Goal: Task Accomplishment & Management: Use online tool/utility

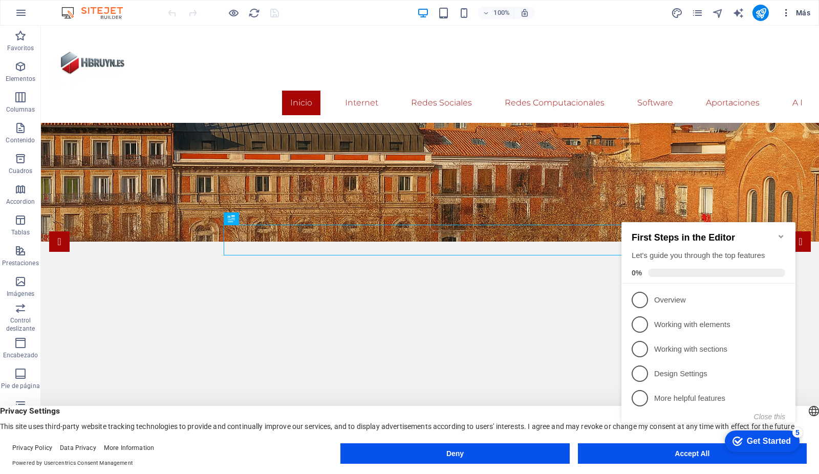
click at [801, 11] on span "Más" at bounding box center [795, 13] width 29 height 10
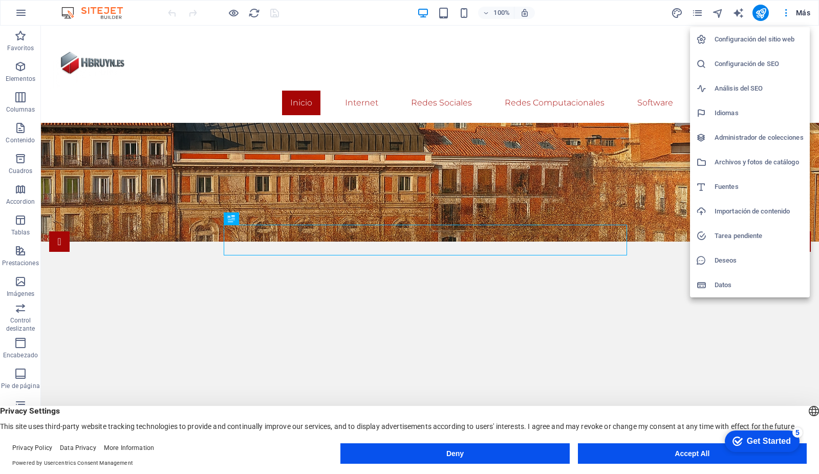
click at [762, 159] on h6 "Archivos y fotos de catálogo" at bounding box center [758, 162] width 89 height 12
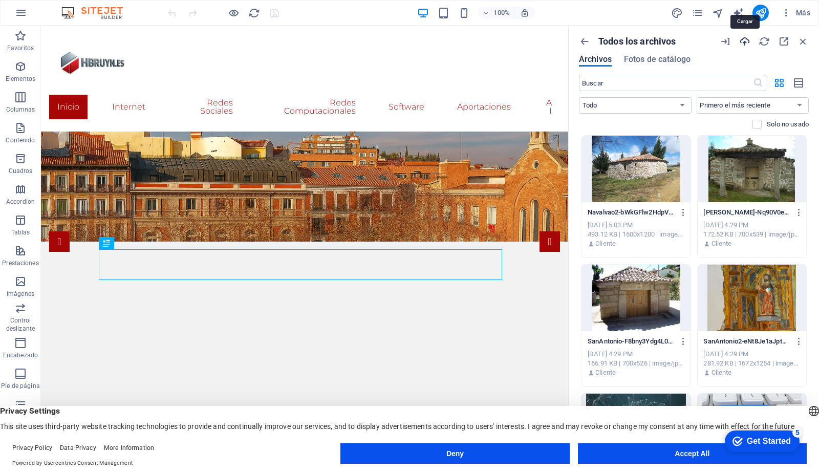
click at [743, 40] on icon "button" at bounding box center [744, 41] width 11 height 11
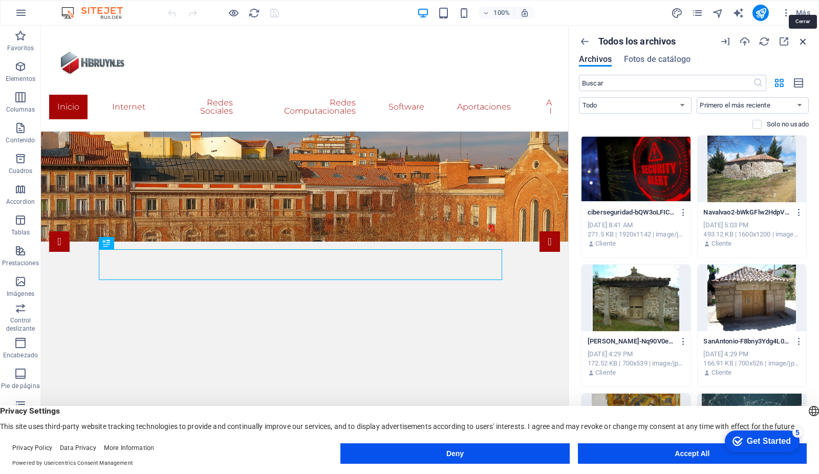
click at [801, 39] on icon "button" at bounding box center [802, 41] width 11 height 11
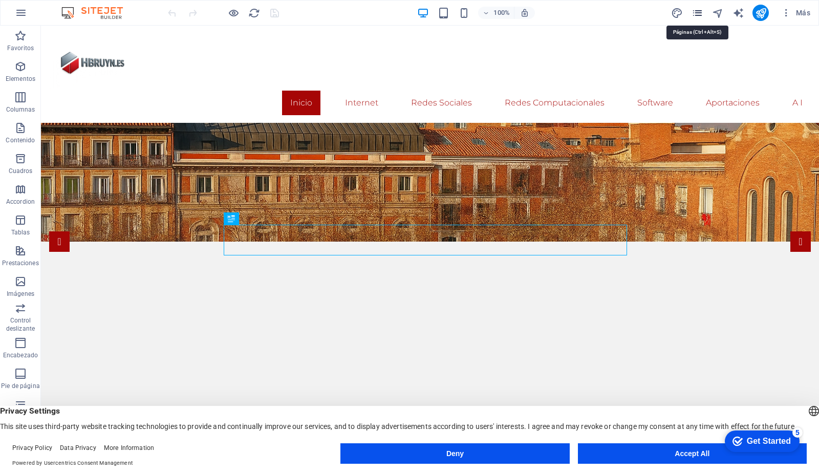
click at [694, 11] on icon "pages" at bounding box center [697, 13] width 12 height 12
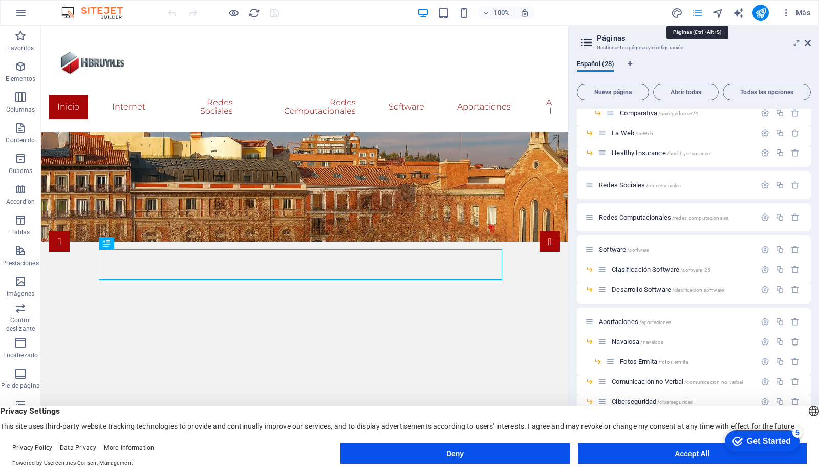
scroll to position [304, 0]
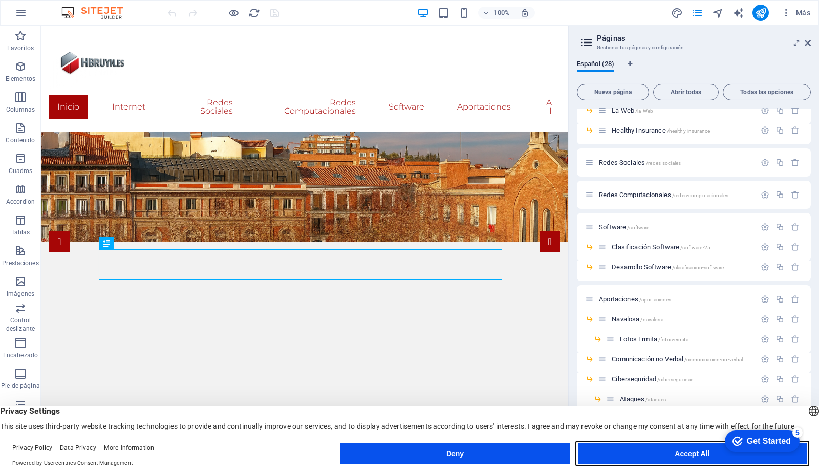
click at [647, 449] on button "Accept All" at bounding box center [692, 453] width 229 height 20
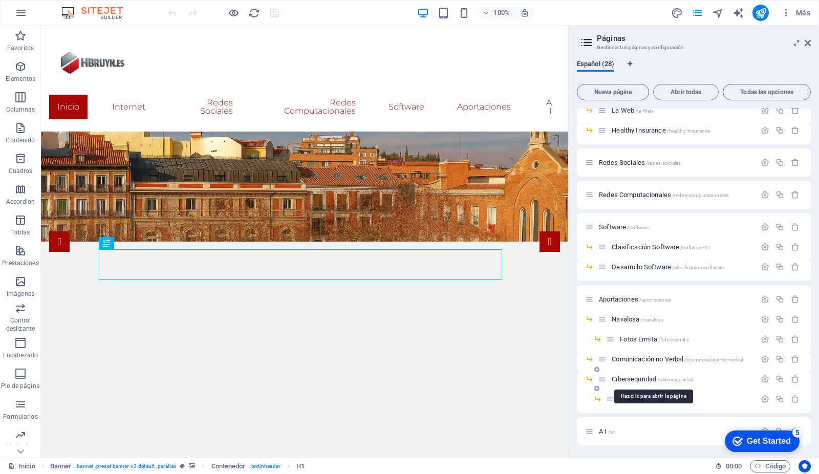
click at [637, 377] on span "Ciberseguridad /ciberseguridad" at bounding box center [653, 379] width 82 height 8
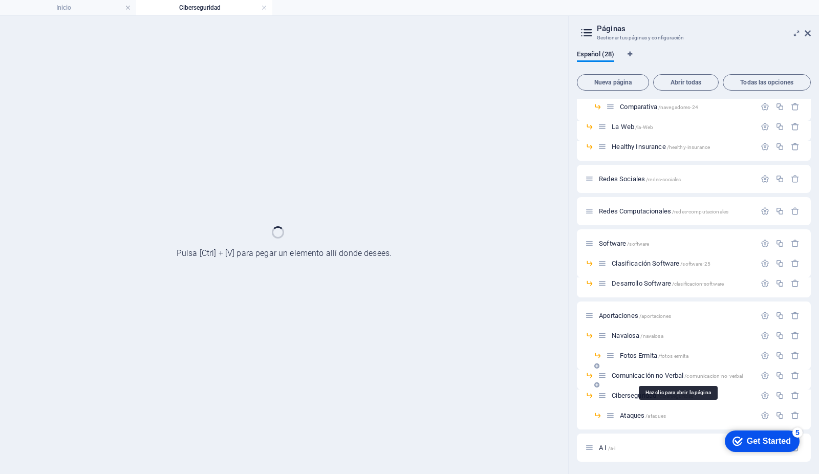
scroll to position [277, 0]
click at [637, 377] on span "Comunicación no Verbal /comunicacion-no-verbal" at bounding box center [677, 376] width 131 height 8
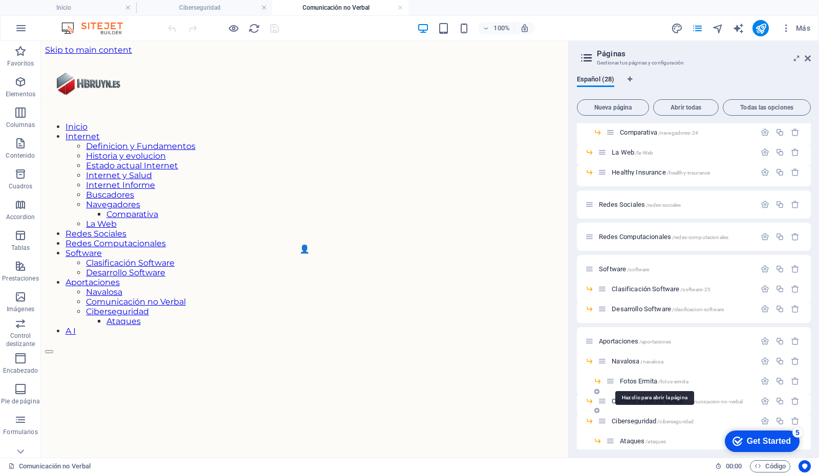
scroll to position [0, 0]
click at [623, 420] on span "Ciberseguridad /ciberseguridad" at bounding box center [653, 421] width 82 height 8
click at [810, 56] on icon at bounding box center [807, 58] width 6 height 8
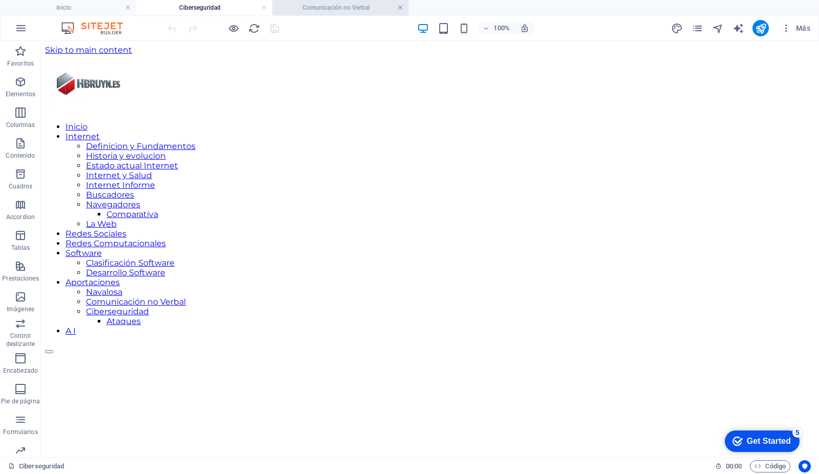
click at [400, 6] on link at bounding box center [400, 8] width 6 height 10
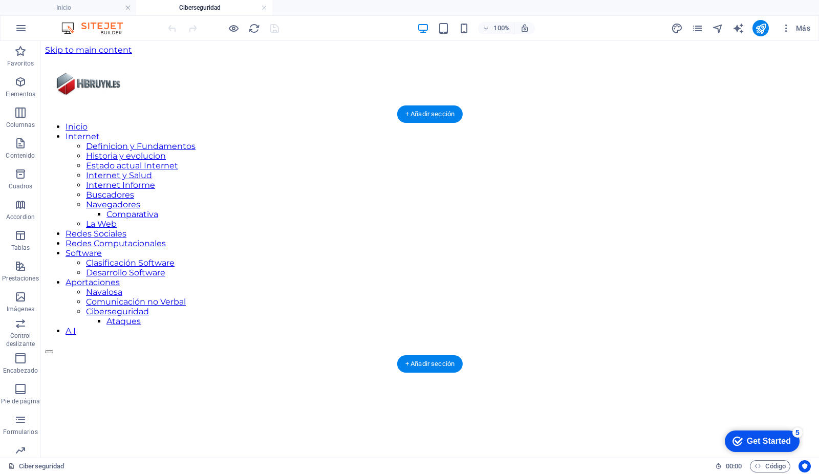
click at [93, 317] on figure at bounding box center [430, 317] width 770 height 0
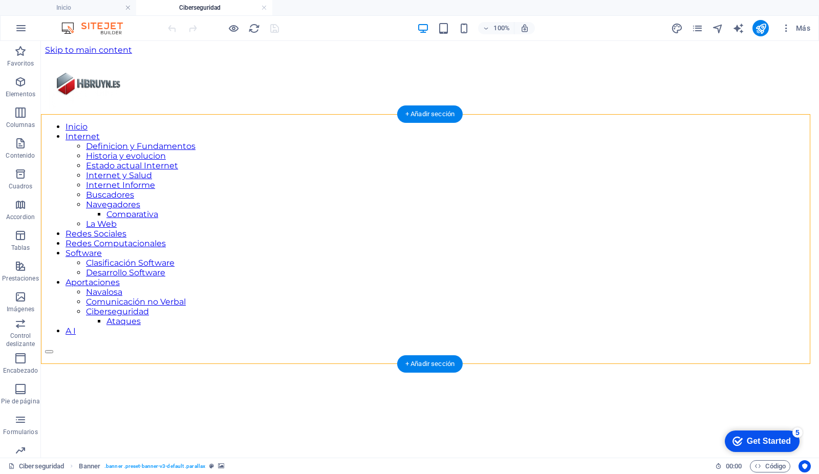
click at [93, 317] on figure at bounding box center [430, 317] width 770 height 0
select select "vh"
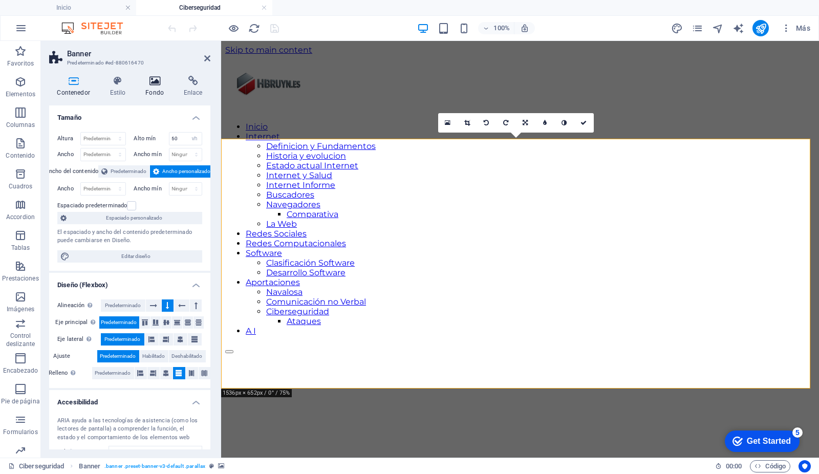
click at [155, 84] on icon at bounding box center [155, 81] width 34 height 10
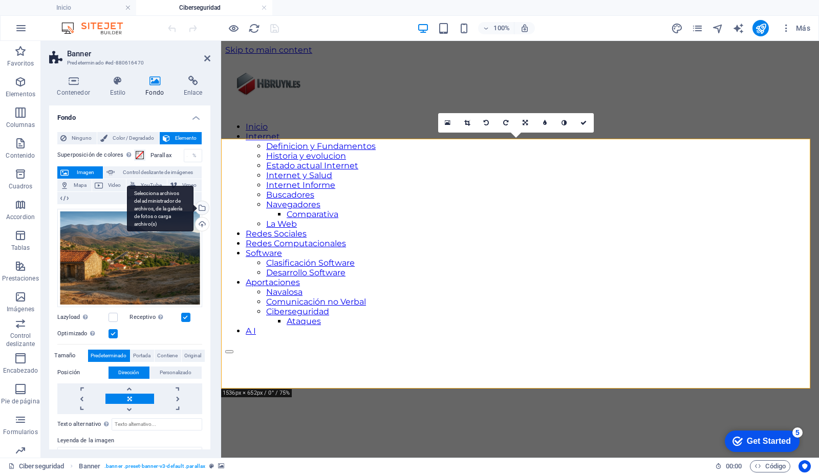
click at [193, 208] on div "Selecciona archivos del administrador de archivos, de la galería de fotos o car…" at bounding box center [160, 209] width 67 height 46
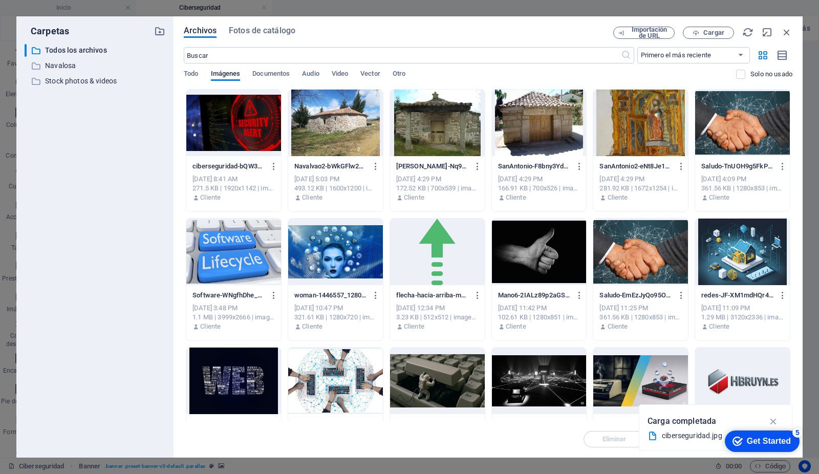
click at [244, 128] on div at bounding box center [233, 123] width 95 height 67
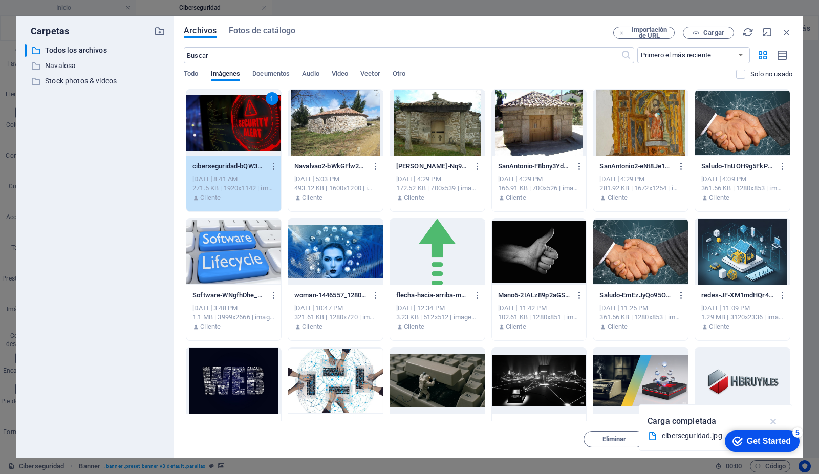
click at [773, 419] on icon "button" at bounding box center [774, 421] width 12 height 11
click at [765, 441] on div "Get Started" at bounding box center [769, 441] width 44 height 9
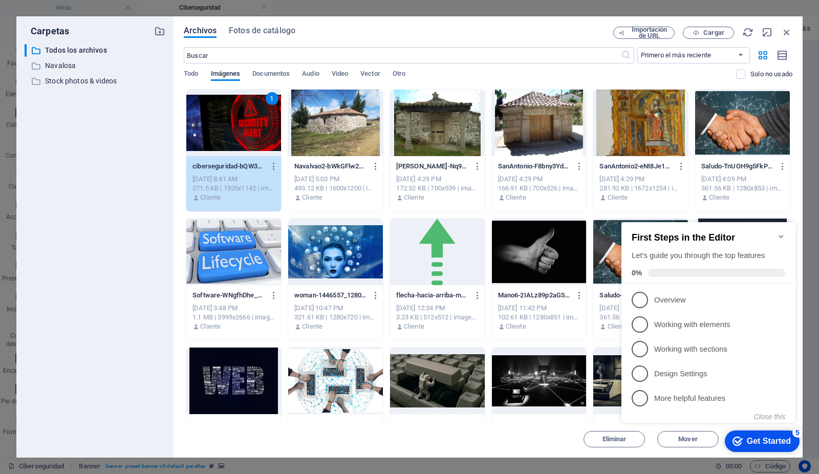
click at [780, 235] on icon "Minimize checklist" at bounding box center [780, 236] width 5 height 3
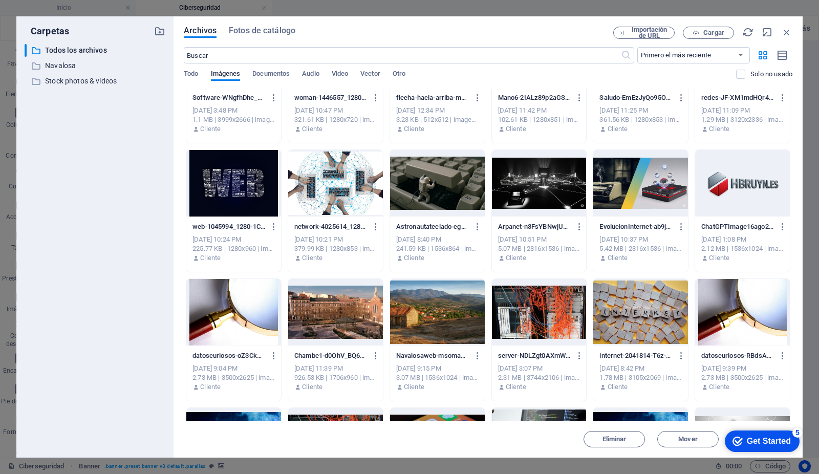
scroll to position [205, 0]
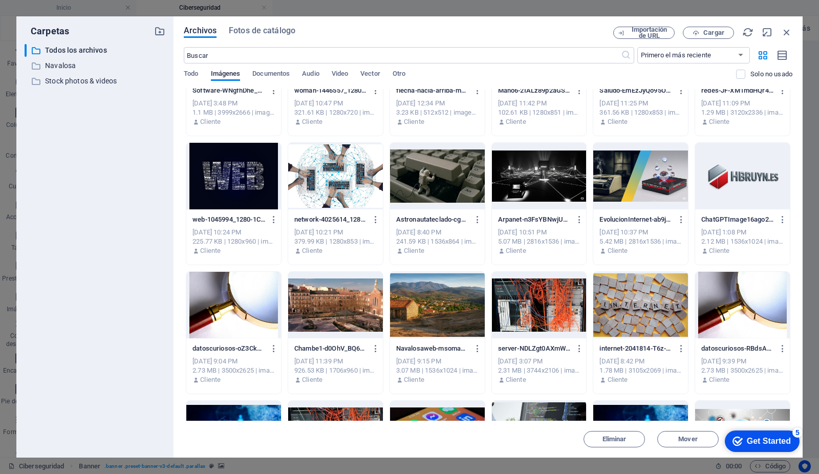
click at [752, 447] on div "checkmark Get Started 5" at bounding box center [762, 440] width 75 height 21
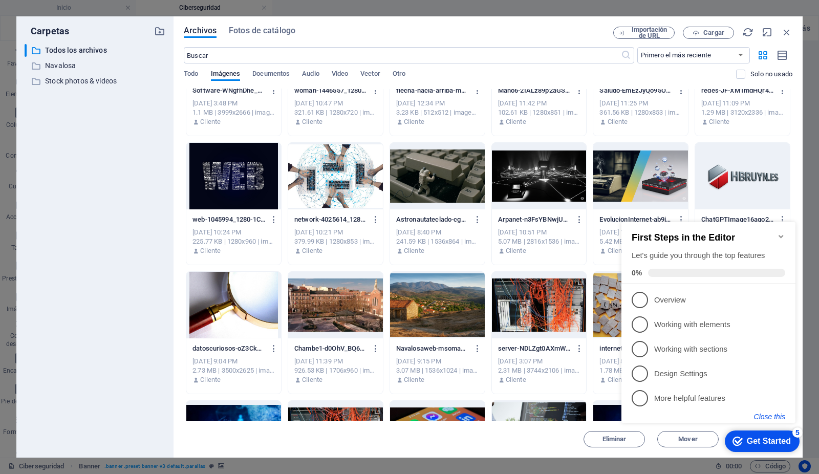
click at [778, 416] on button "Close this" at bounding box center [769, 416] width 31 height 8
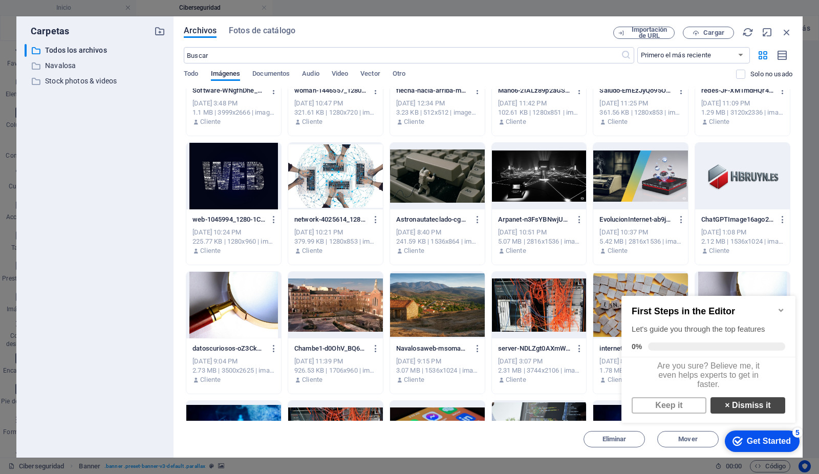
click at [755, 413] on link "× Dismiss it" at bounding box center [747, 405] width 75 height 16
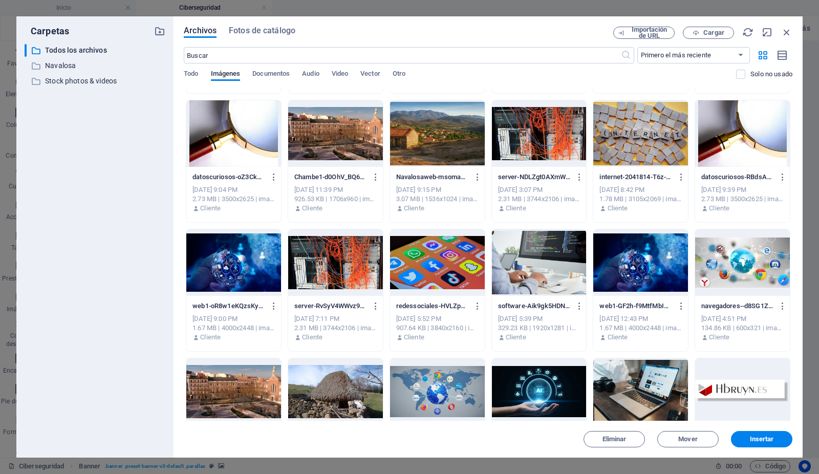
scroll to position [378, 0]
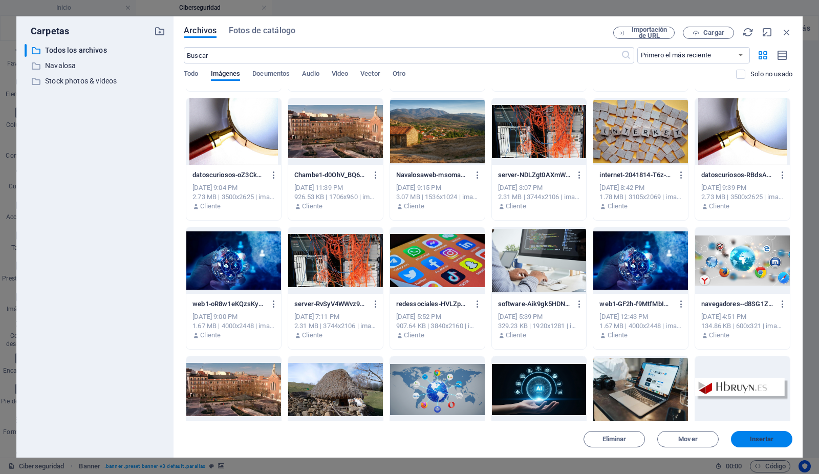
click at [772, 439] on span "Insertar" at bounding box center [762, 439] width 24 height 6
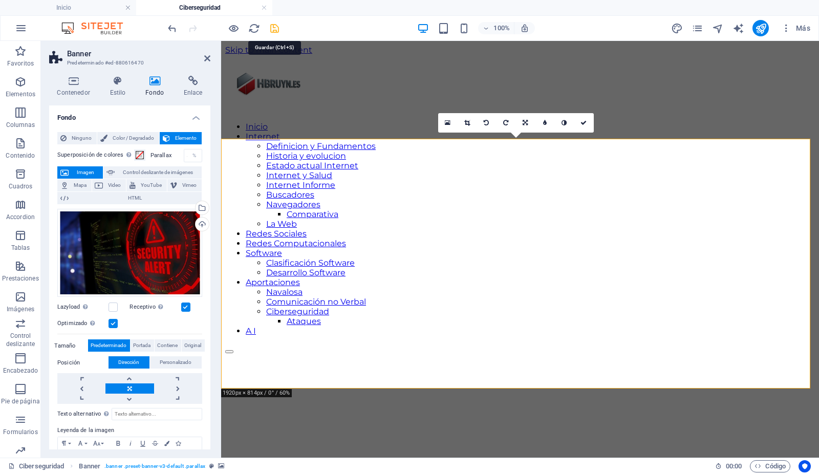
click at [276, 26] on icon "save" at bounding box center [275, 29] width 12 height 12
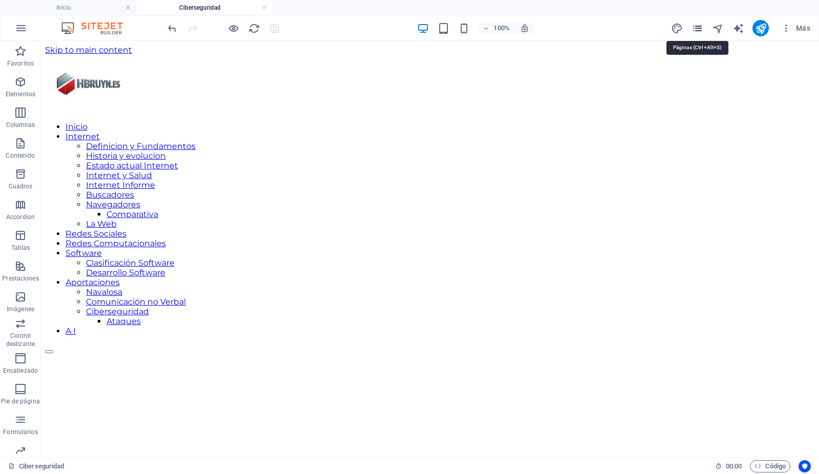
click at [698, 28] on icon "pages" at bounding box center [697, 29] width 12 height 12
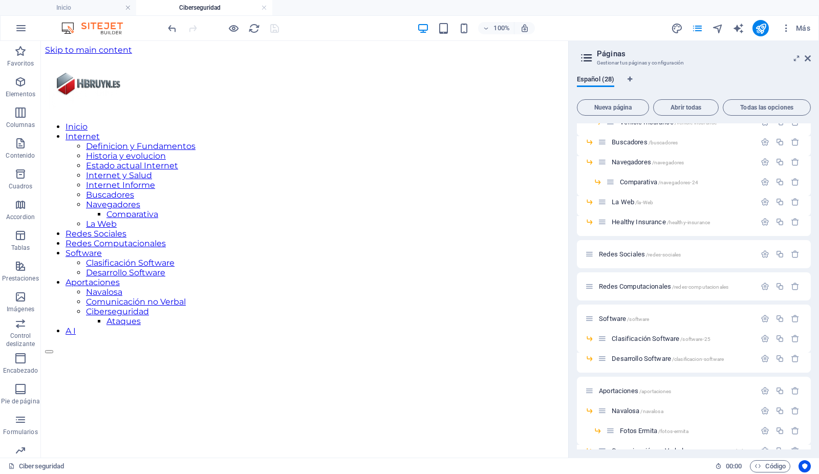
scroll to position [319, 0]
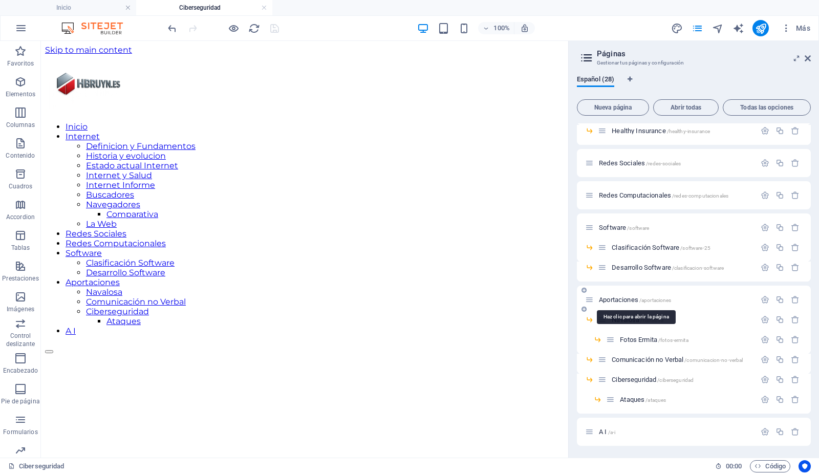
click at [618, 296] on span "Aportaciones /aportaciones" at bounding box center [635, 300] width 72 height 8
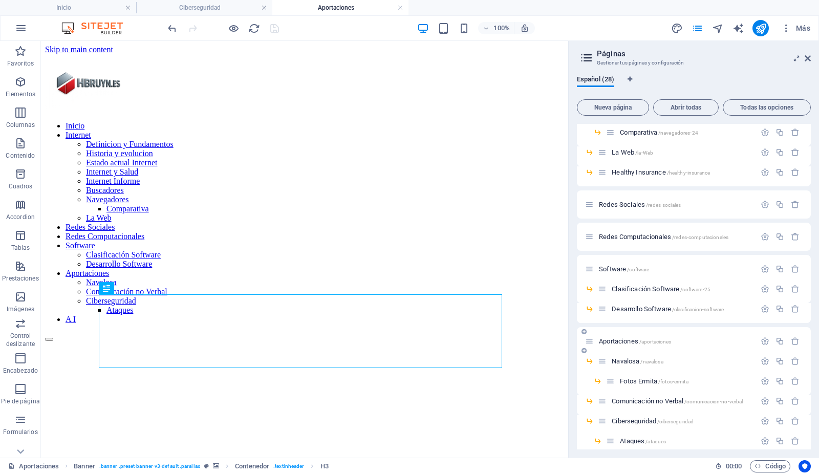
scroll to position [0, 0]
click at [806, 58] on icon at bounding box center [807, 58] width 6 height 8
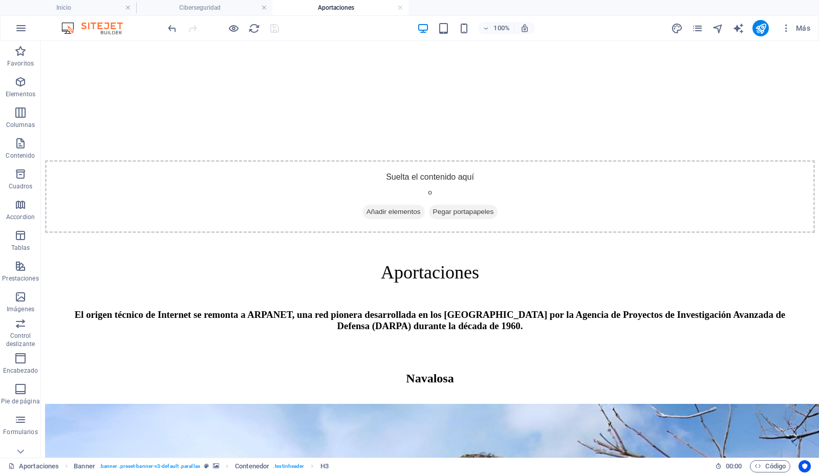
scroll to position [516, 0]
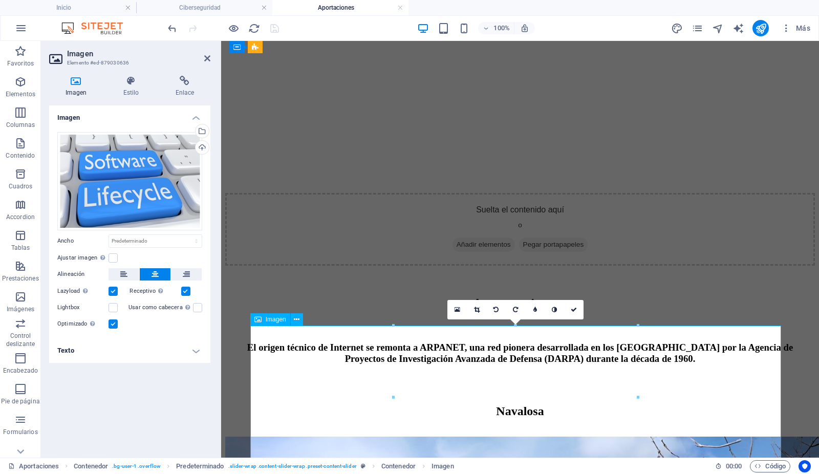
scroll to position [540, 0]
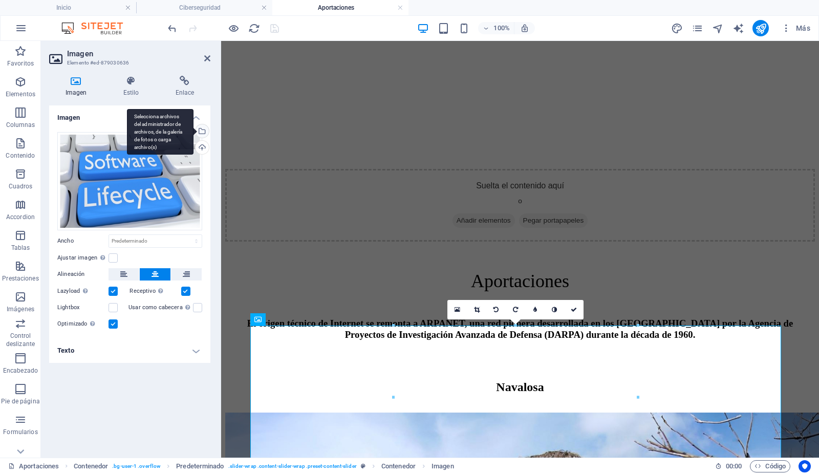
click at [205, 129] on div "Selecciona archivos del administrador de archivos, de la galería de fotos o car…" at bounding box center [200, 131] width 15 height 15
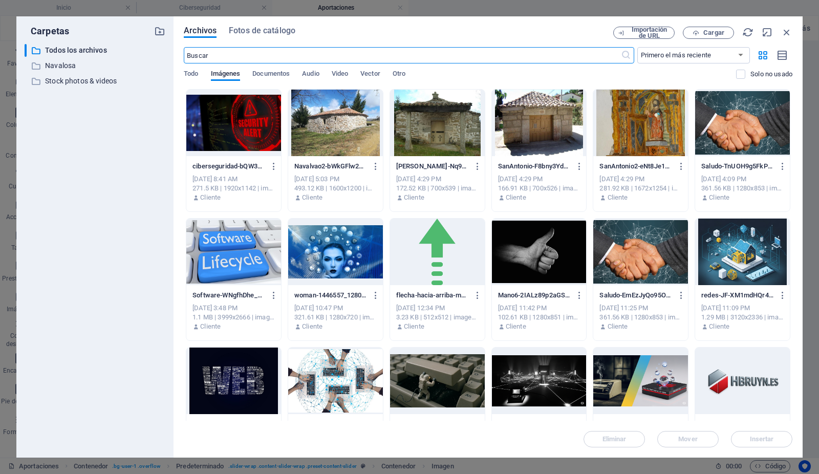
scroll to position [607, 0]
click at [237, 132] on div at bounding box center [233, 123] width 95 height 67
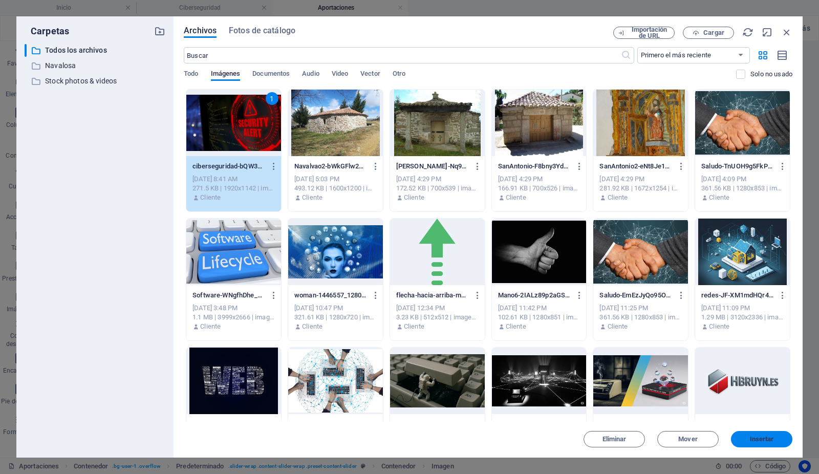
click at [770, 440] on span "Insertar" at bounding box center [762, 439] width 24 height 6
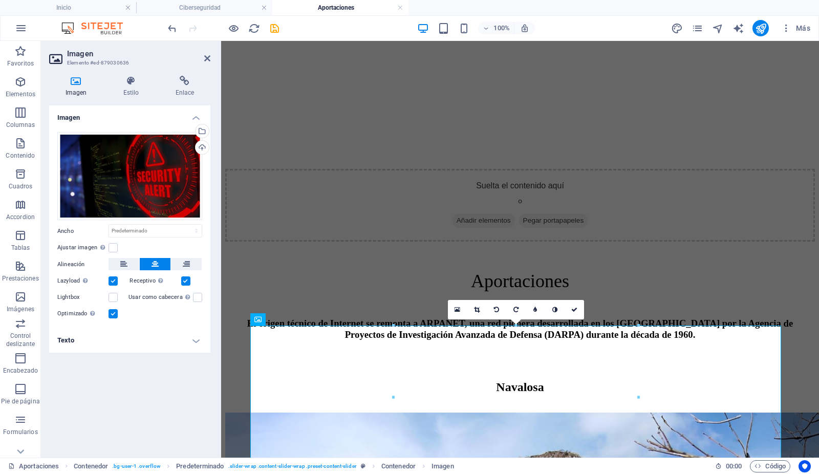
click at [197, 338] on h4 "Texto" at bounding box center [129, 340] width 161 height 25
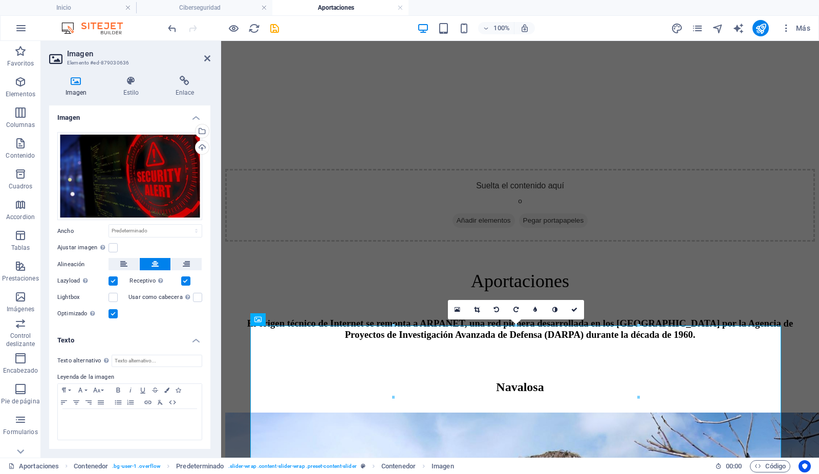
click at [197, 338] on h4 "Texto" at bounding box center [129, 337] width 161 height 18
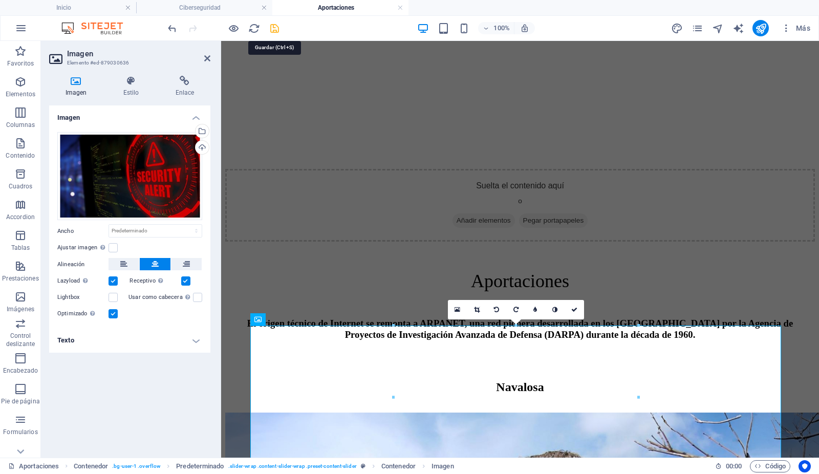
click at [273, 28] on icon "save" at bounding box center [275, 29] width 12 height 12
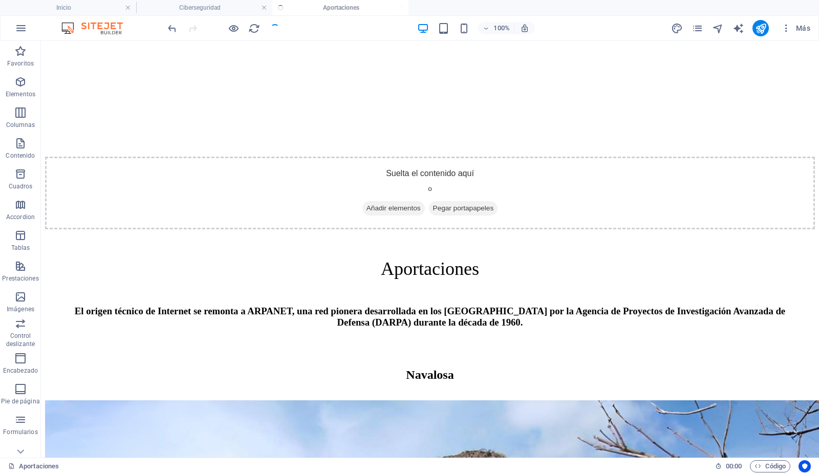
scroll to position [516, 0]
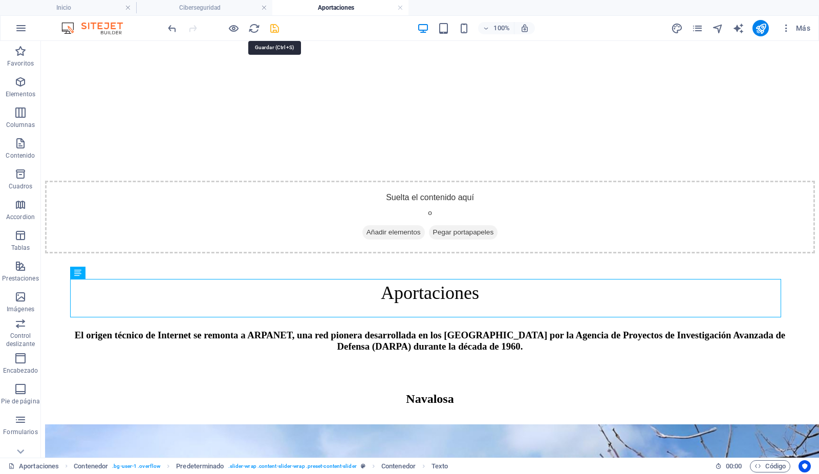
click at [270, 26] on icon "save" at bounding box center [275, 29] width 12 height 12
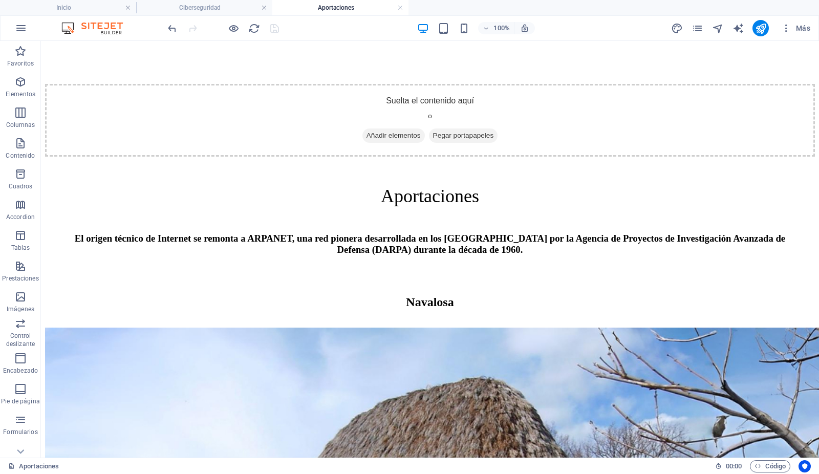
scroll to position [614, 0]
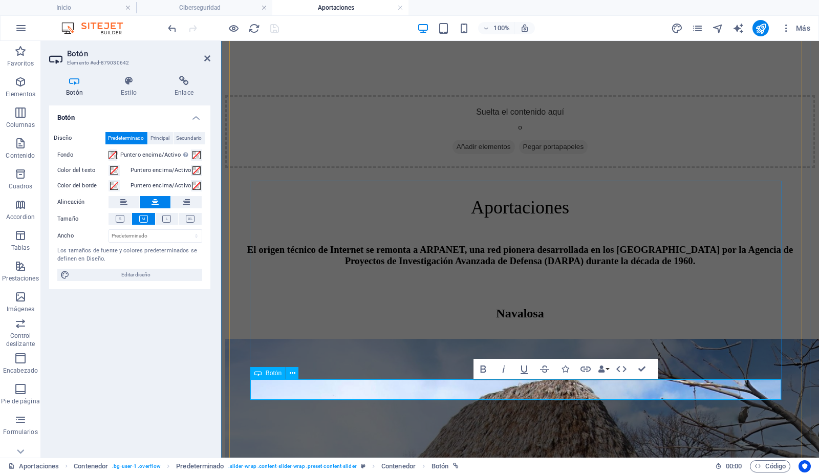
scroll to position [638, 0]
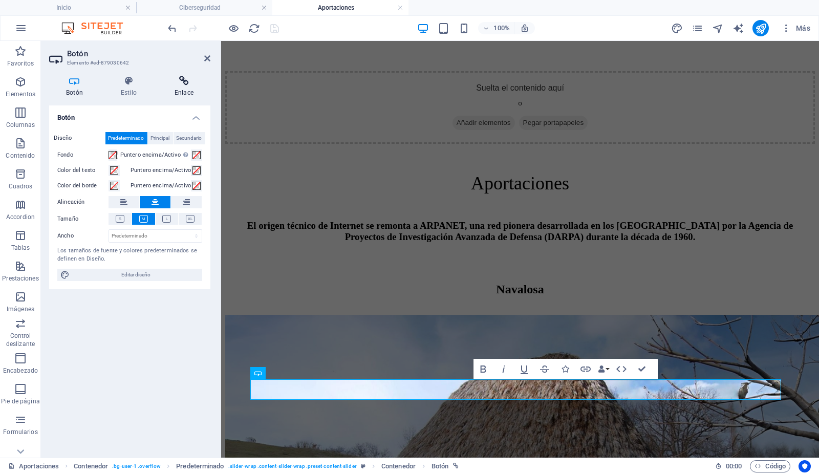
click at [185, 80] on icon at bounding box center [184, 81] width 53 height 10
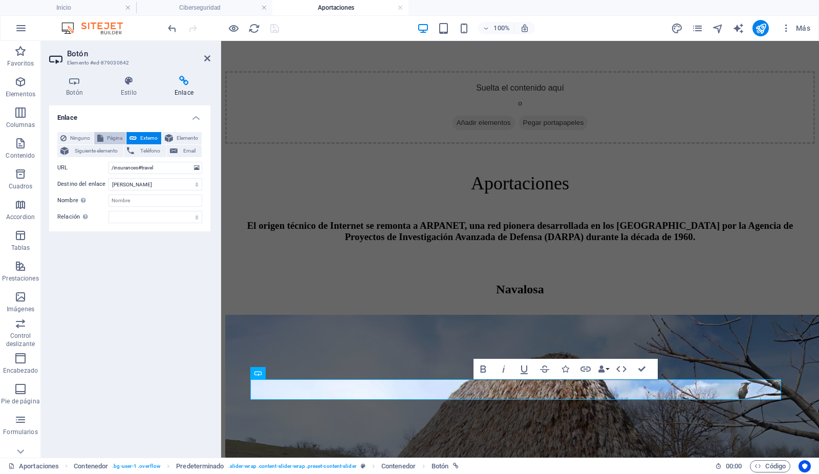
click at [114, 136] on span "Página" at bounding box center [114, 138] width 16 height 12
click at [197, 167] on select "Inicio Internet -- Definicion y Fundamentos -- Historia y evolucion -- Estado a…" at bounding box center [155, 168] width 94 height 12
select select "25"
click at [108, 162] on select "Inicio Internet -- Definicion y Fundamentos -- Historia y evolucion -- Estado a…" at bounding box center [155, 168] width 94 height 12
click at [275, 28] on icon "save" at bounding box center [275, 29] width 12 height 12
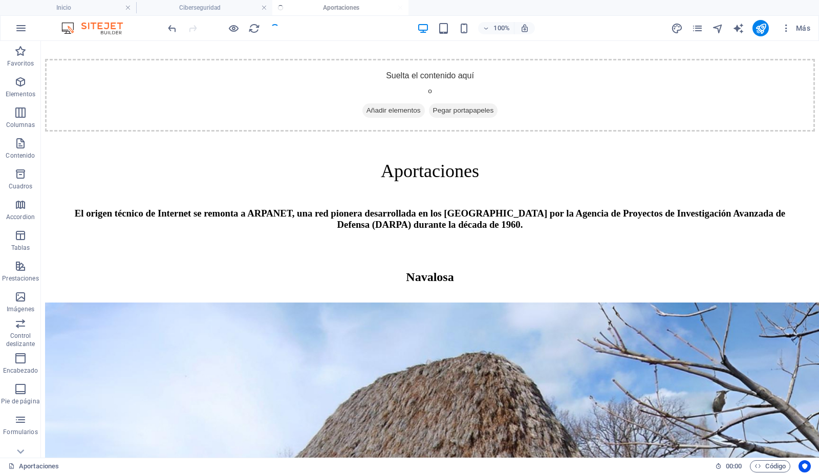
scroll to position [614, 0]
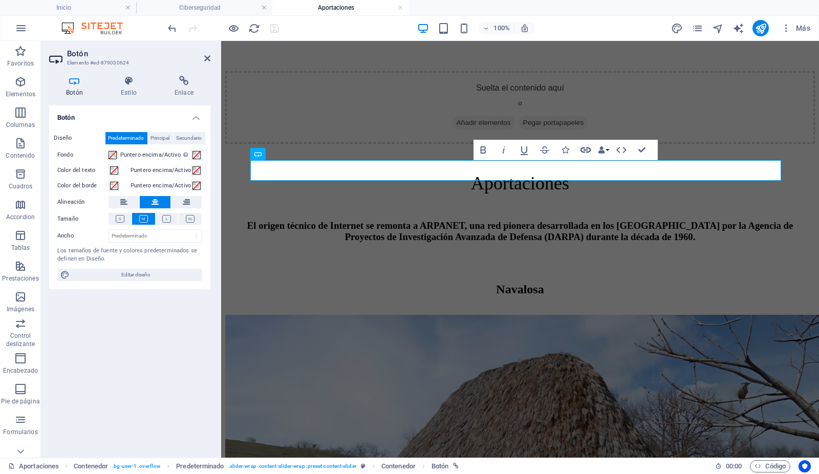
click at [584, 148] on icon "button" at bounding box center [585, 150] width 12 height 12
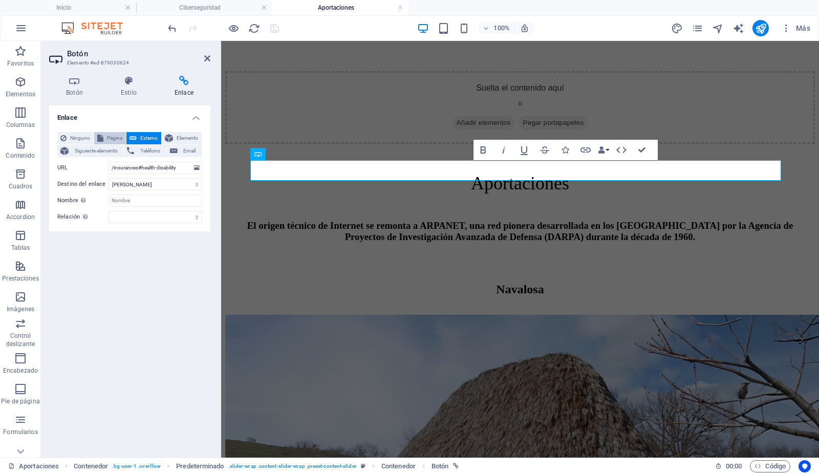
click at [115, 136] on span "Página" at bounding box center [114, 138] width 16 height 12
click at [197, 169] on select "Inicio Internet -- Definicion y Fundamentos -- Historia y evolucion -- Estado a…" at bounding box center [155, 168] width 94 height 12
select select "24"
click at [108, 162] on select "Inicio Internet -- Definicion y Fundamentos -- Historia y evolucion -- Estado a…" at bounding box center [155, 168] width 94 height 12
click at [272, 27] on icon "save" at bounding box center [275, 29] width 12 height 12
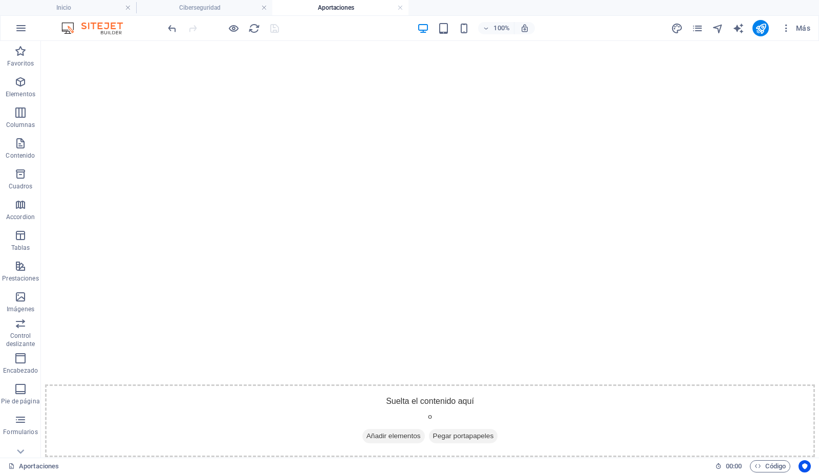
scroll to position [312, 0]
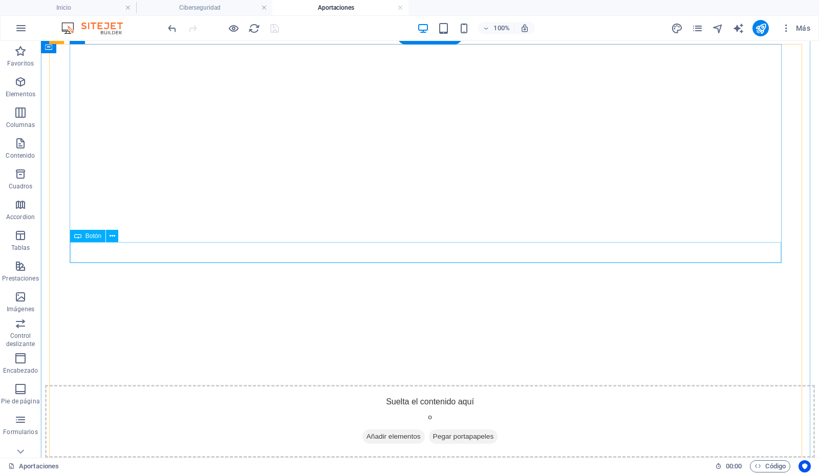
select select "7"
select select
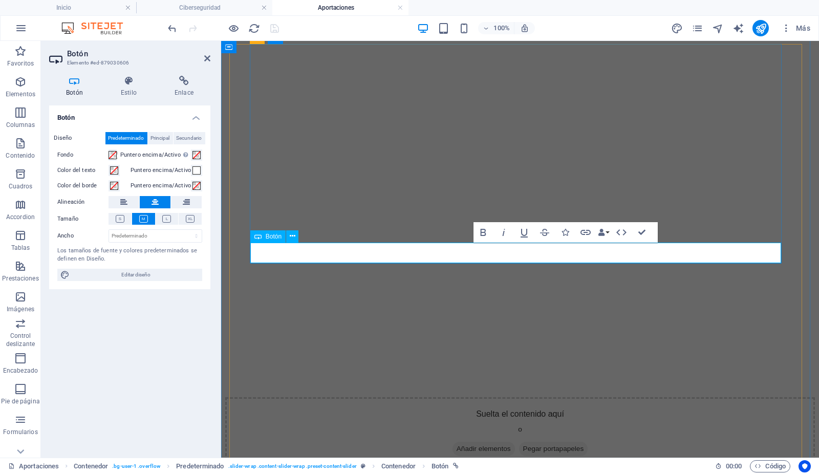
scroll to position [336, 0]
click at [187, 82] on icon at bounding box center [184, 81] width 53 height 10
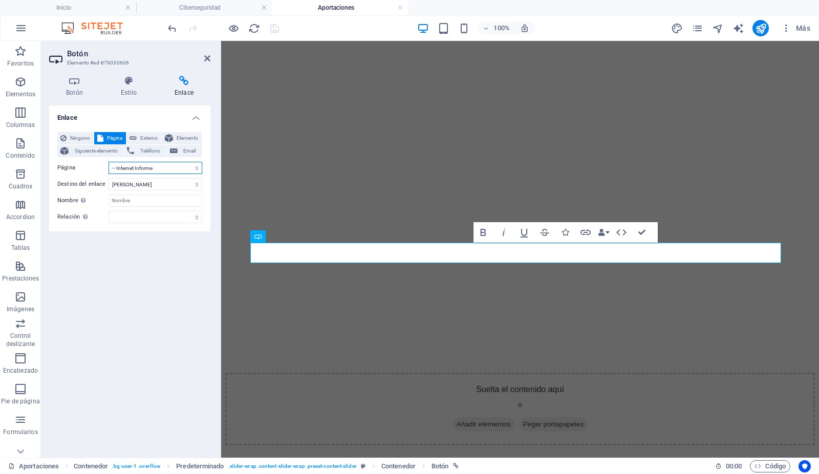
click at [197, 167] on select "Inicio Internet -- Definicion y Fundamentos -- Historia y evolucion -- Estado a…" at bounding box center [155, 168] width 94 height 12
select select "22"
click at [108, 162] on select "Inicio Internet -- Definicion y Fundamentos -- Historia y evolucion -- Estado a…" at bounding box center [155, 168] width 94 height 12
click at [275, 27] on icon "save" at bounding box center [275, 29] width 12 height 12
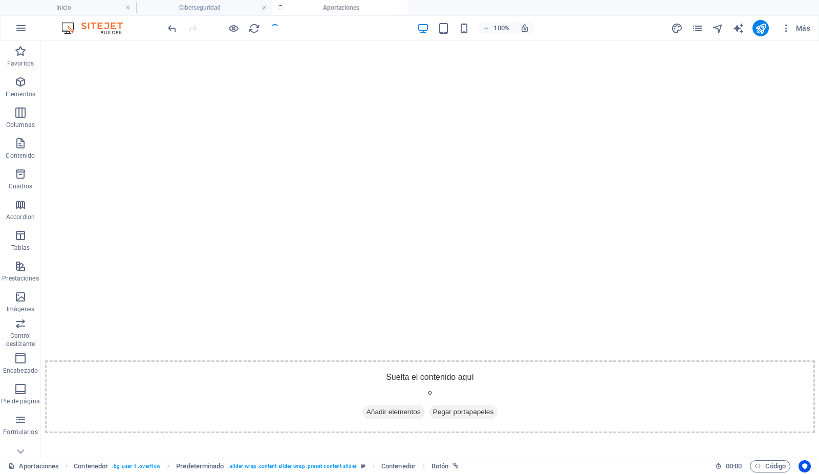
scroll to position [312, 0]
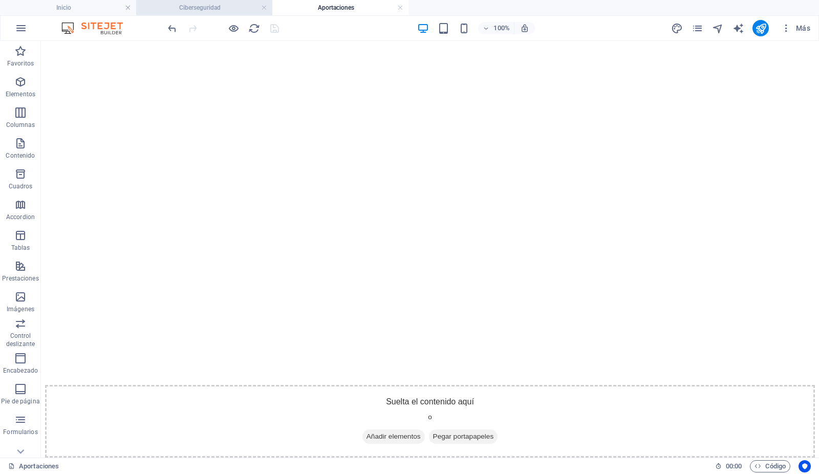
click at [229, 8] on h4 "Ciberseguridad" at bounding box center [204, 7] width 136 height 11
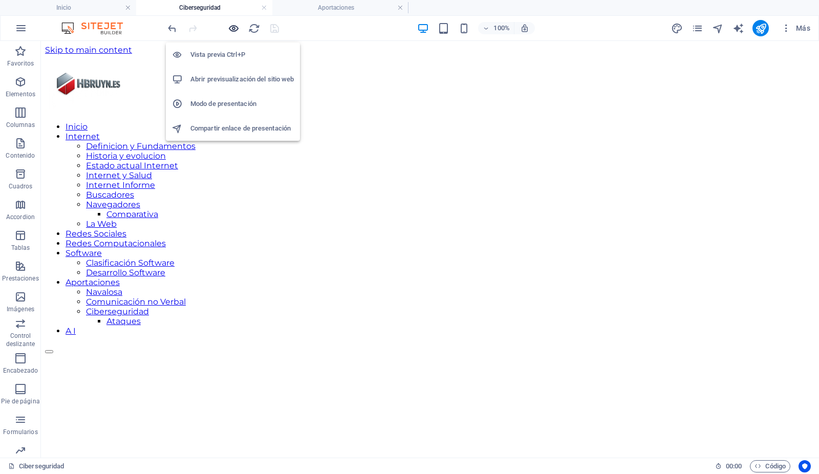
click at [232, 30] on icon "button" at bounding box center [234, 29] width 12 height 12
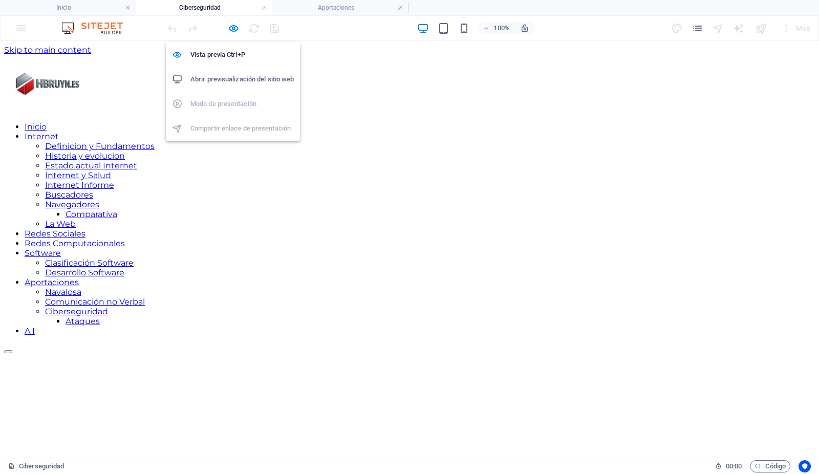
click at [231, 77] on h6 "Abrir previsualización del sitio web" at bounding box center [241, 79] width 103 height 12
click at [232, 29] on icon "button" at bounding box center [234, 29] width 12 height 12
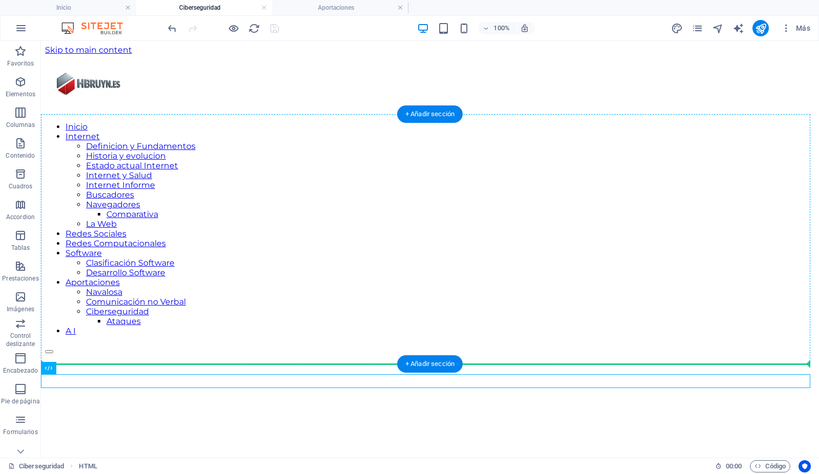
drag, startPoint x: 48, startPoint y: 379, endPoint x: 54, endPoint y: 359, distance: 20.7
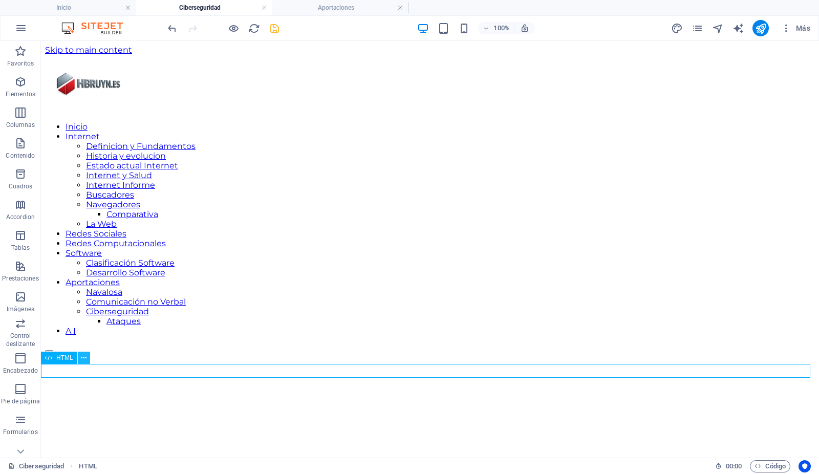
click at [84, 356] on icon at bounding box center [84, 358] width 6 height 11
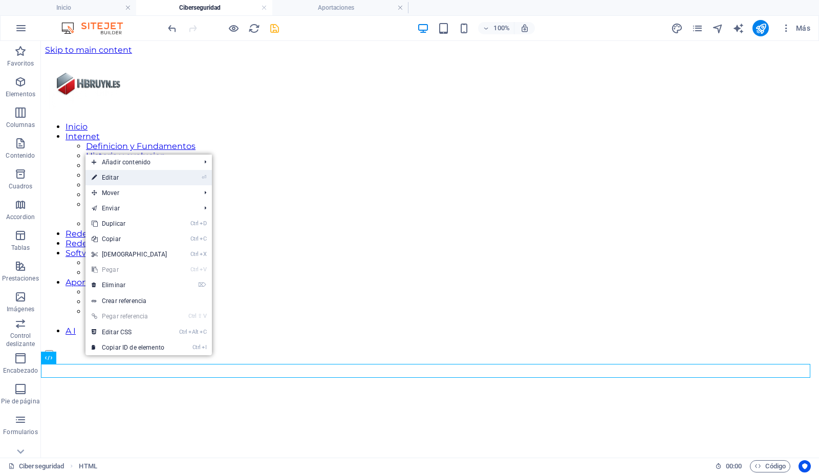
click at [115, 176] on link "⏎ Editar" at bounding box center [129, 177] width 88 height 15
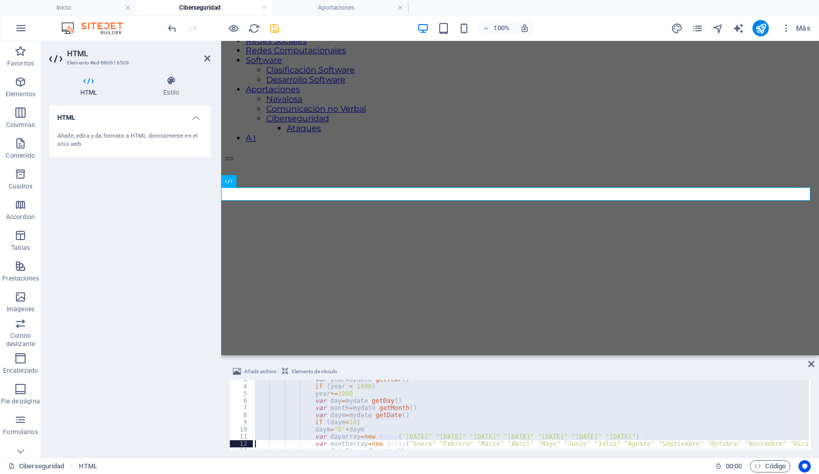
scroll to position [25, 0]
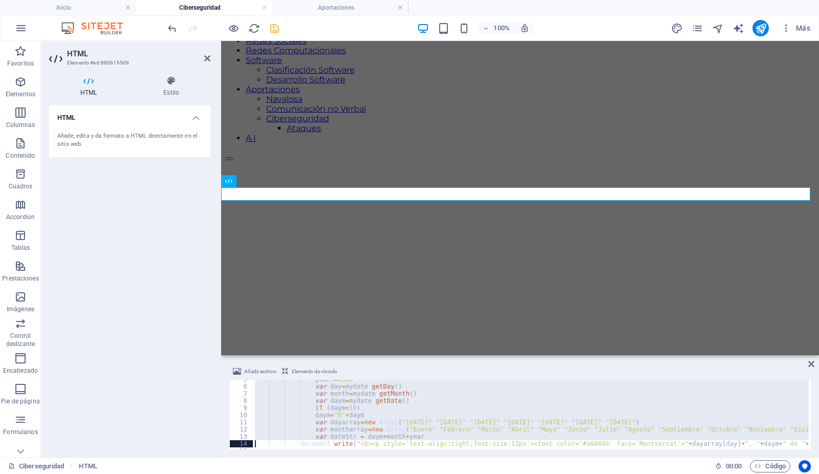
type textarea "</script>"
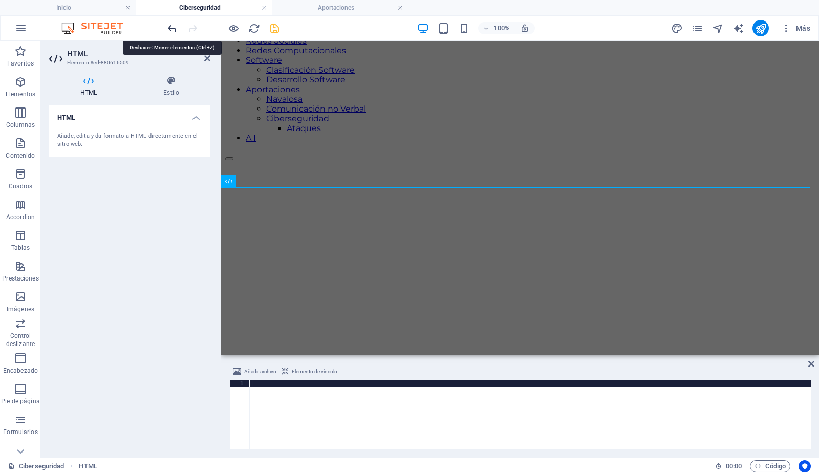
click at [175, 30] on icon "undo" at bounding box center [173, 29] width 12 height 12
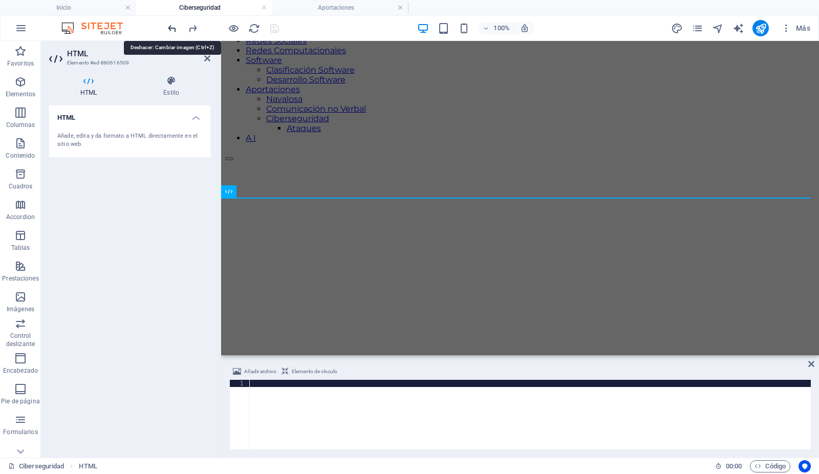
click at [175, 30] on icon "undo" at bounding box center [173, 29] width 12 height 12
drag, startPoint x: 251, startPoint y: 30, endPoint x: 418, endPoint y: 20, distance: 167.1
click at [251, 30] on icon "reload" at bounding box center [255, 29] width 12 height 12
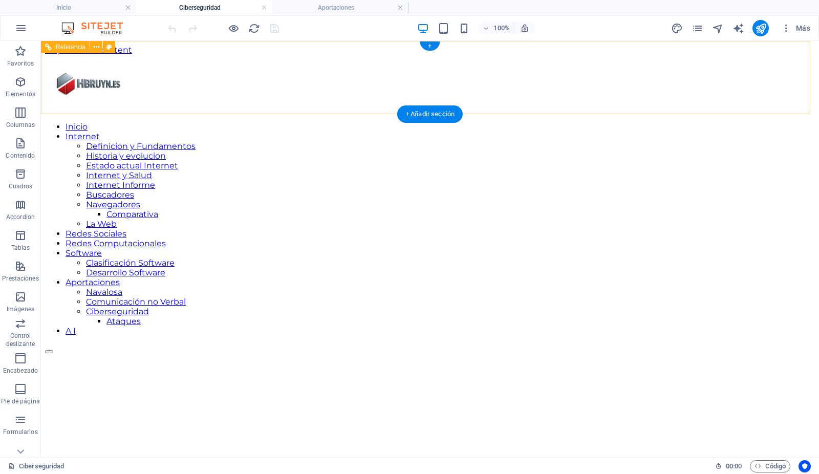
scroll to position [0, 0]
click at [293, 122] on nav "Inicio Internet Definicion y Fundamentos Historia y evolucion Estado actual Int…" at bounding box center [430, 229] width 770 height 214
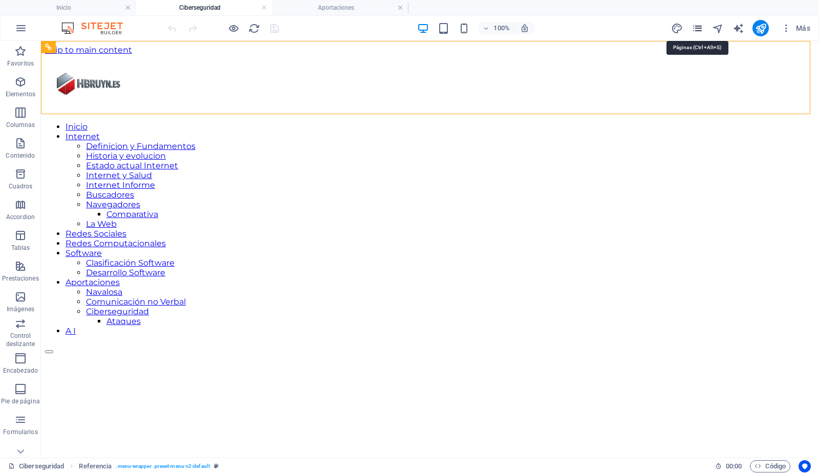
click at [699, 28] on icon "pages" at bounding box center [697, 29] width 12 height 12
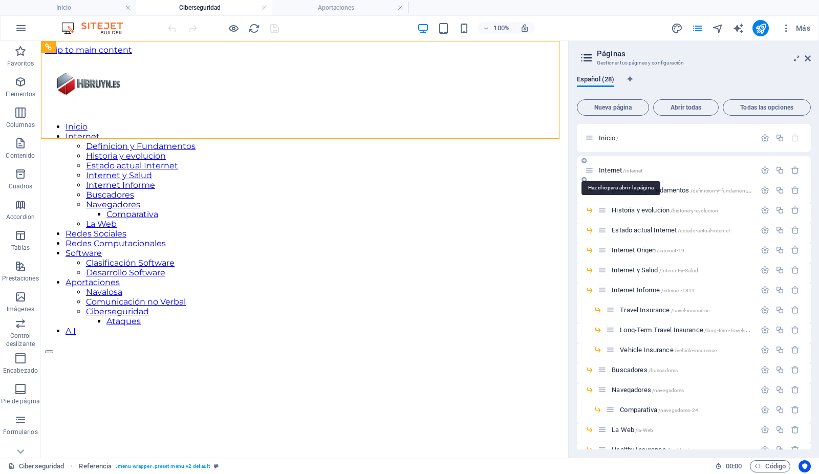
click at [621, 168] on span "Internet /internet" at bounding box center [621, 170] width 44 height 8
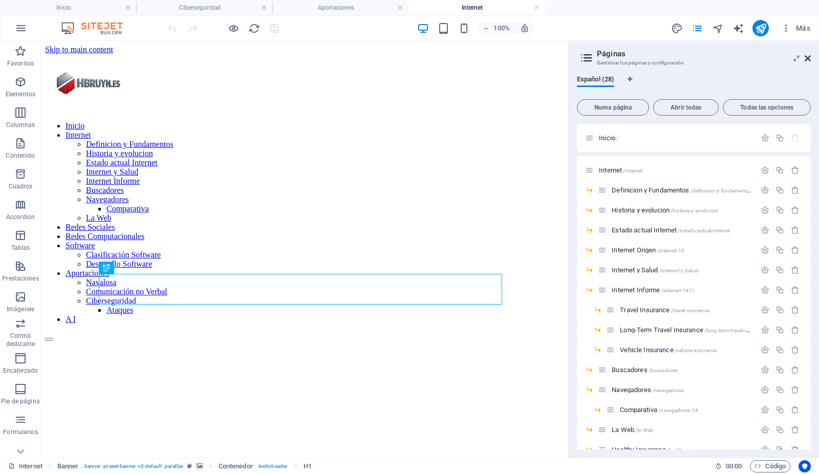
click at [806, 57] on icon at bounding box center [807, 58] width 6 height 8
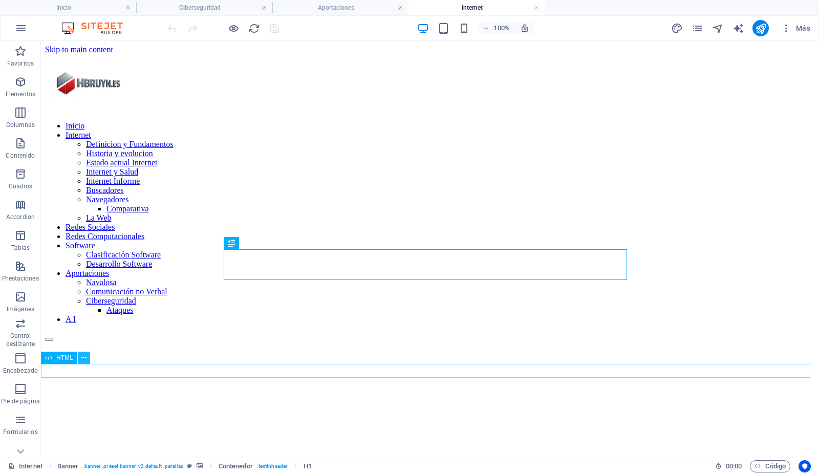
click at [86, 357] on icon at bounding box center [84, 358] width 6 height 11
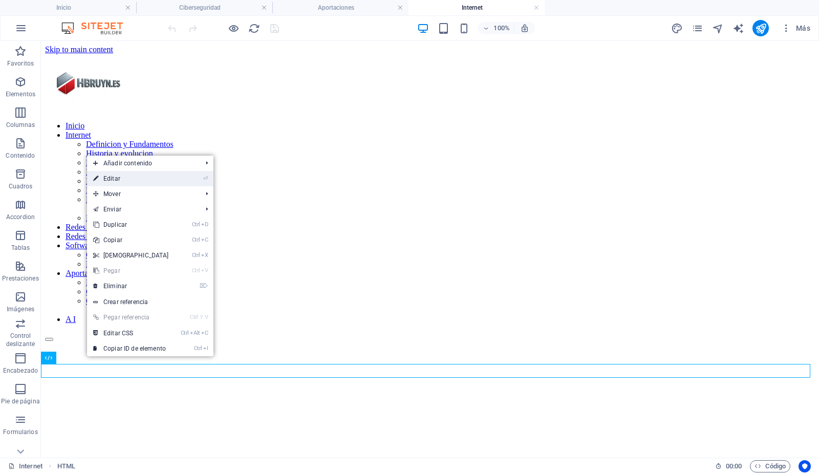
click at [119, 180] on link "⏎ Editar" at bounding box center [131, 178] width 88 height 15
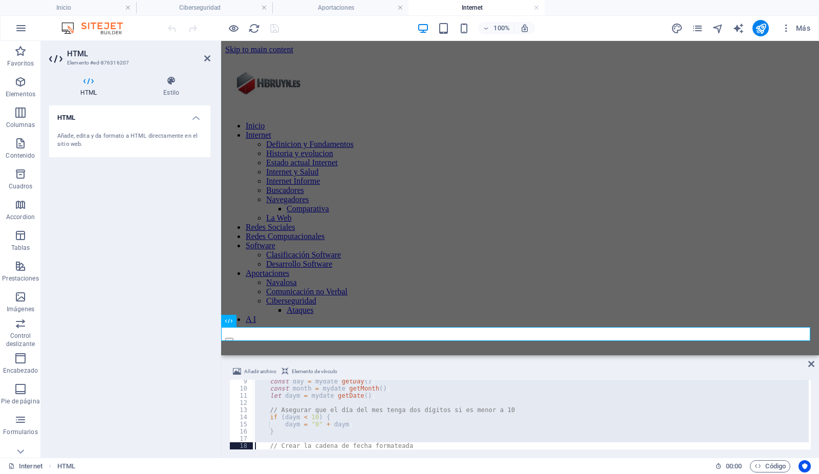
type textarea "document.write(`<p style='text-align:right;font-size:12px;color:#a60606;font-fa…"
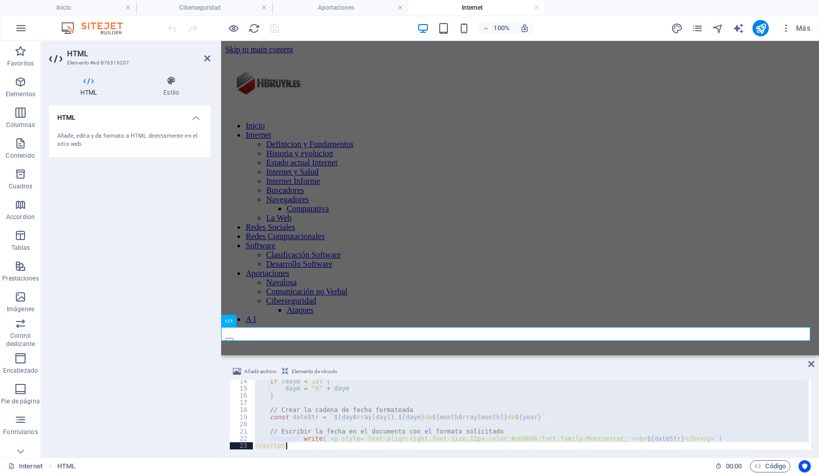
scroll to position [95, 0]
click at [233, 6] on h4 "Ciberseguridad" at bounding box center [204, 7] width 136 height 11
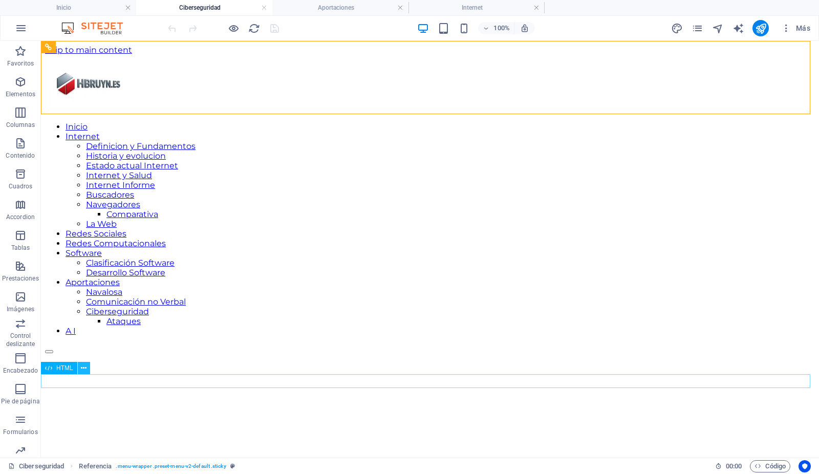
click at [83, 367] on icon at bounding box center [84, 368] width 6 height 11
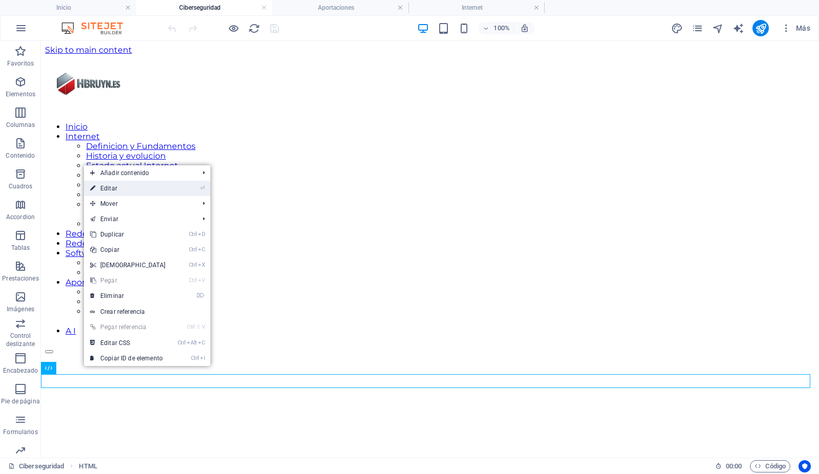
click at [117, 189] on link "⏎ Editar" at bounding box center [128, 188] width 88 height 15
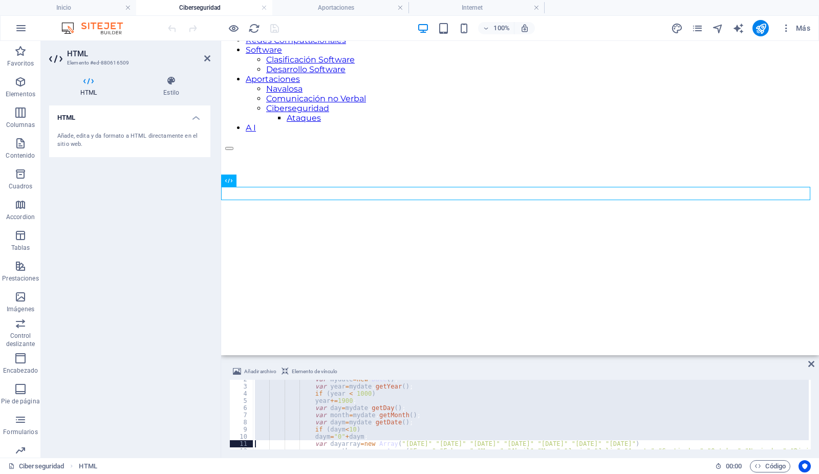
scroll to position [47, 0]
type textarea "</script>"
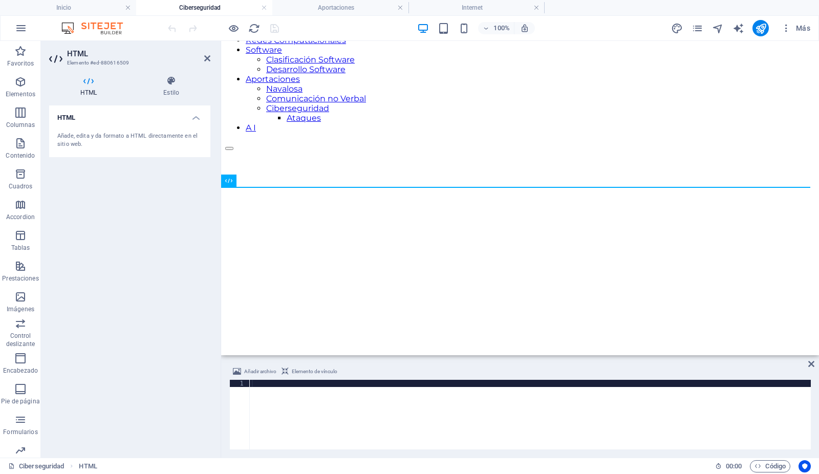
type textarea "</script>"
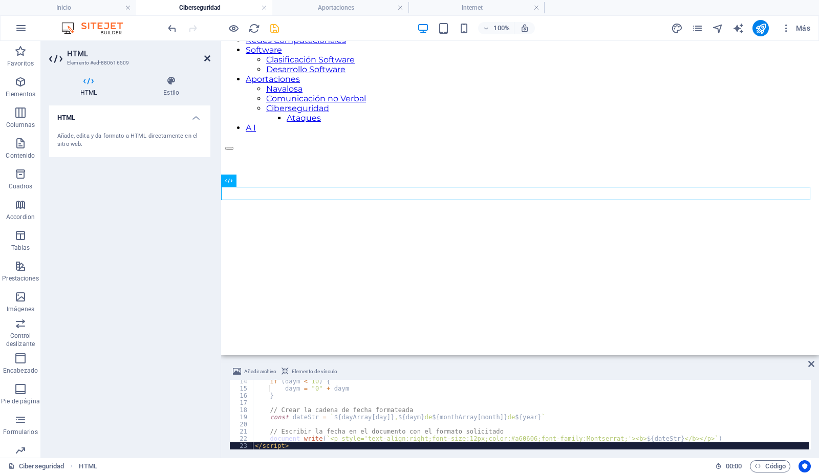
click at [207, 58] on icon at bounding box center [207, 58] width 6 height 8
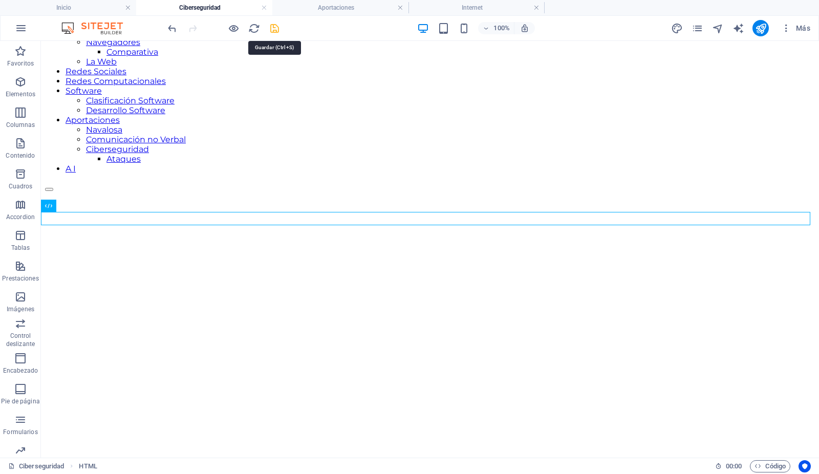
click at [274, 31] on icon "save" at bounding box center [275, 29] width 12 height 12
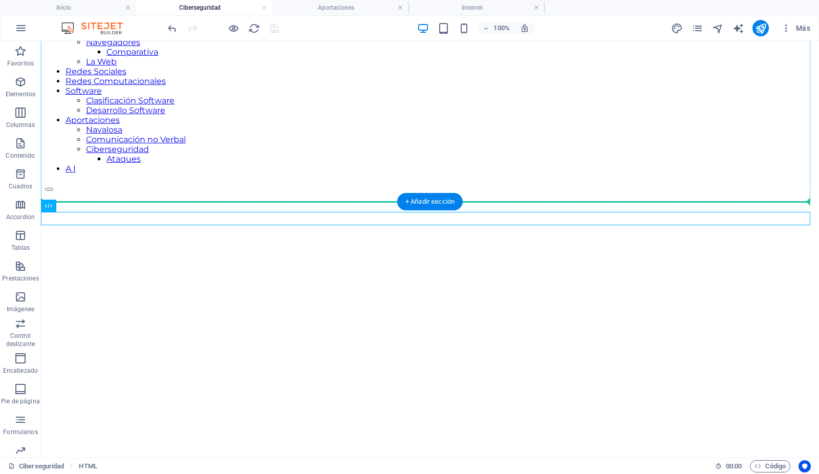
drag, startPoint x: 90, startPoint y: 251, endPoint x: 49, endPoint y: 193, distance: 71.6
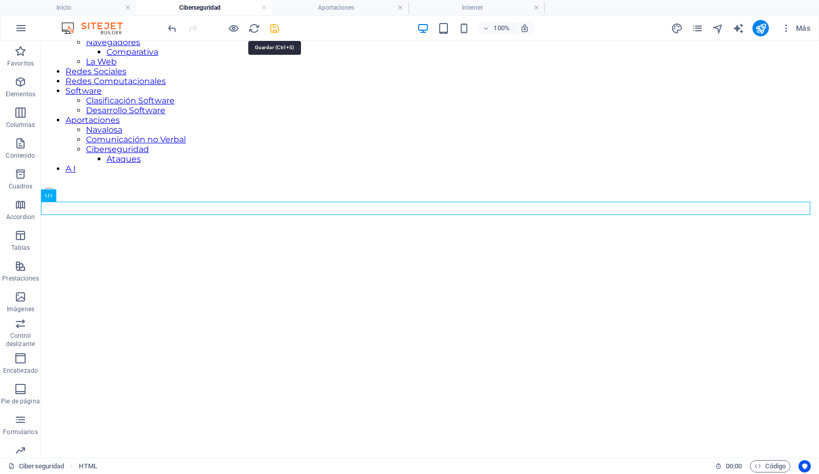
click at [272, 27] on icon "save" at bounding box center [275, 29] width 12 height 12
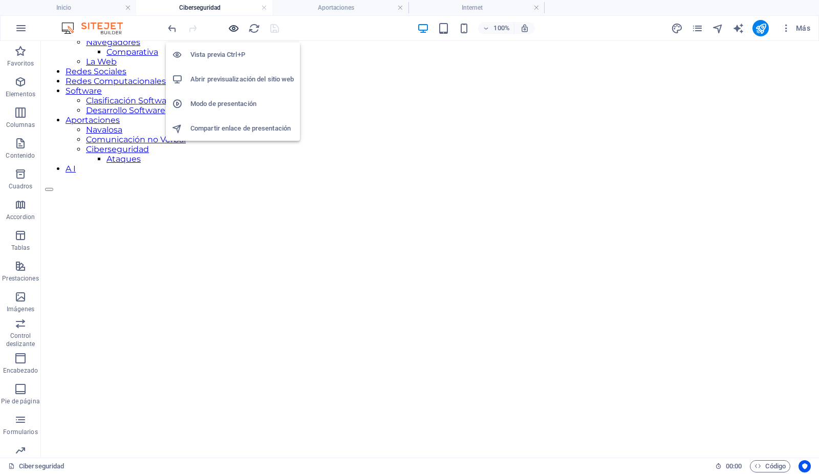
click at [230, 27] on icon "button" at bounding box center [234, 29] width 12 height 12
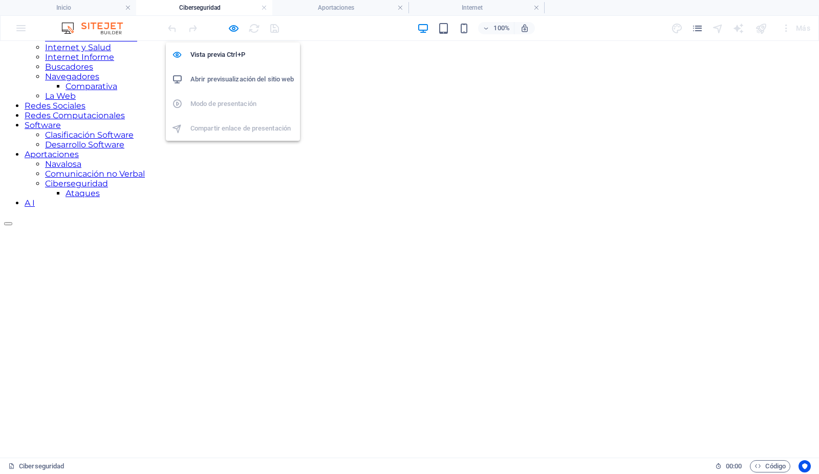
click at [224, 77] on h6 "Abrir previsualización del sitio web" at bounding box center [241, 79] width 103 height 12
click at [235, 26] on icon "button" at bounding box center [234, 29] width 12 height 12
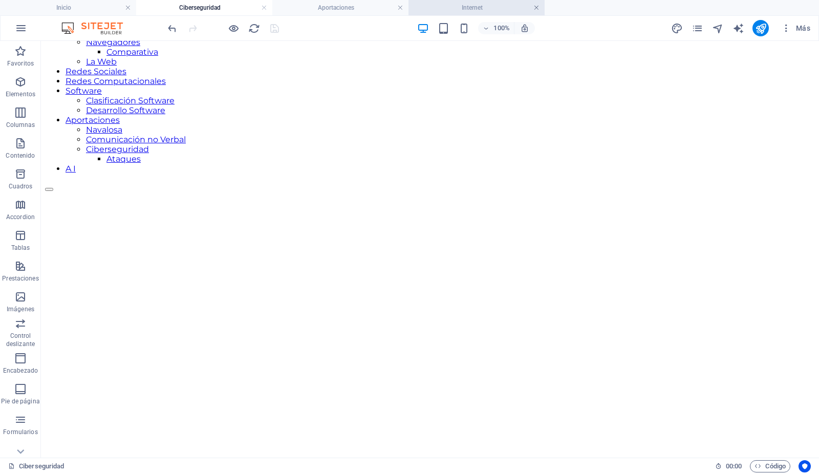
click at [535, 6] on link at bounding box center [536, 8] width 6 height 10
click at [693, 28] on icon "pages" at bounding box center [697, 29] width 12 height 12
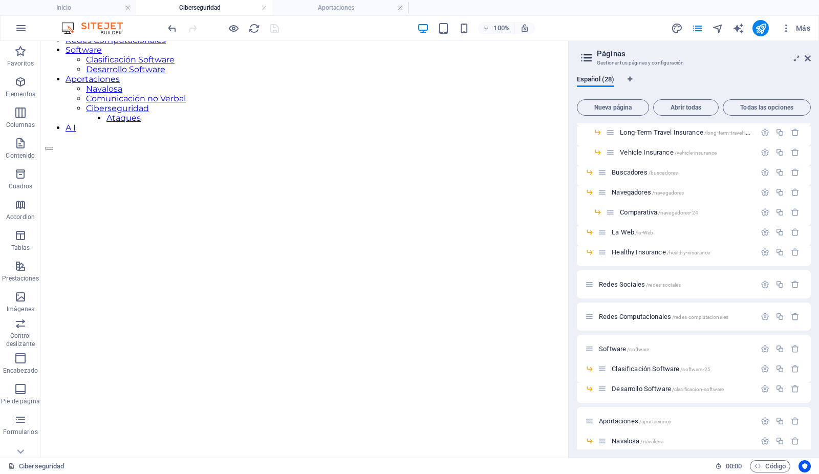
scroll to position [319, 0]
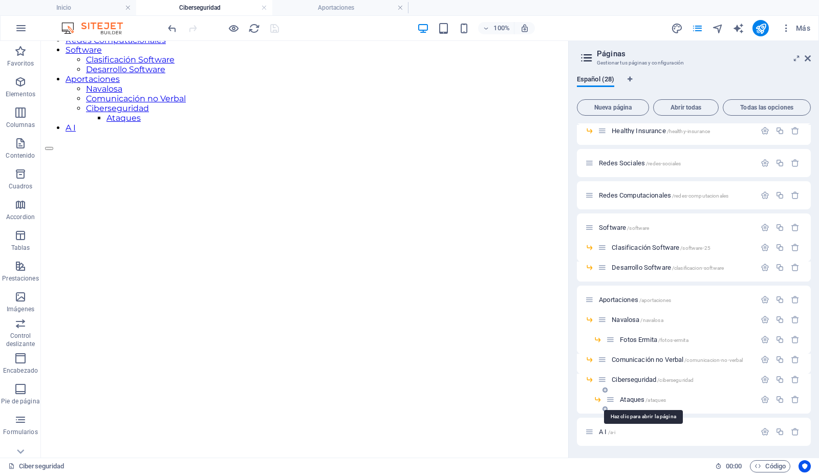
click at [629, 398] on span "Ataques /ataques" at bounding box center [643, 400] width 46 height 8
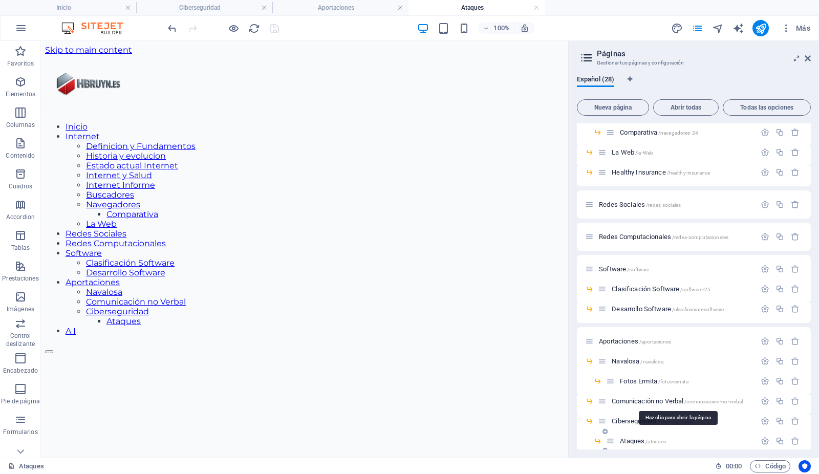
scroll to position [0, 0]
click at [806, 57] on icon at bounding box center [807, 58] width 6 height 8
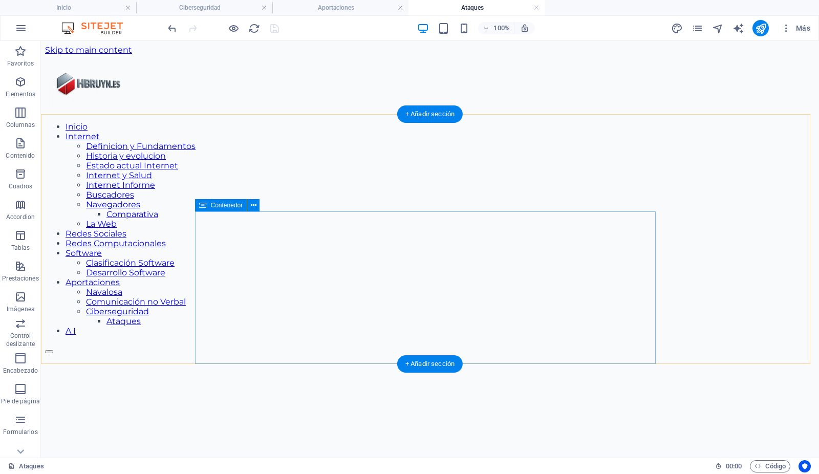
drag, startPoint x: 92, startPoint y: 411, endPoint x: 50, endPoint y: 357, distance: 68.5
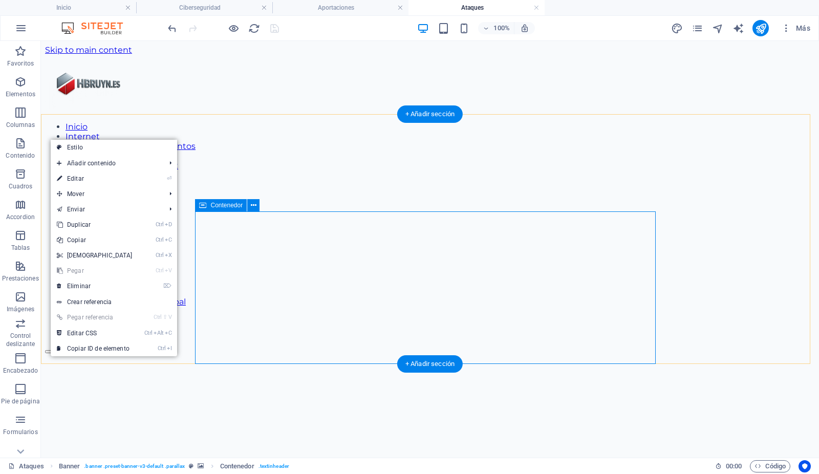
drag, startPoint x: 84, startPoint y: 412, endPoint x: 45, endPoint y: 353, distance: 71.3
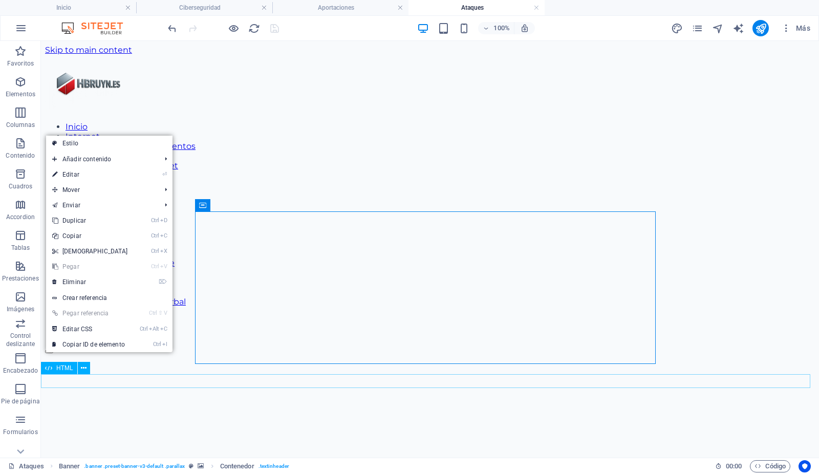
drag, startPoint x: 45, startPoint y: 382, endPoint x: 45, endPoint y: 377, distance: 5.7
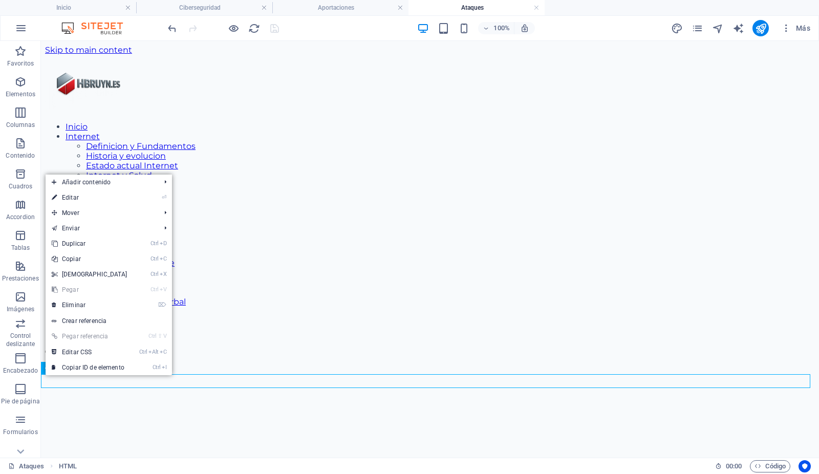
click at [44, 368] on div "HTML" at bounding box center [59, 368] width 36 height 12
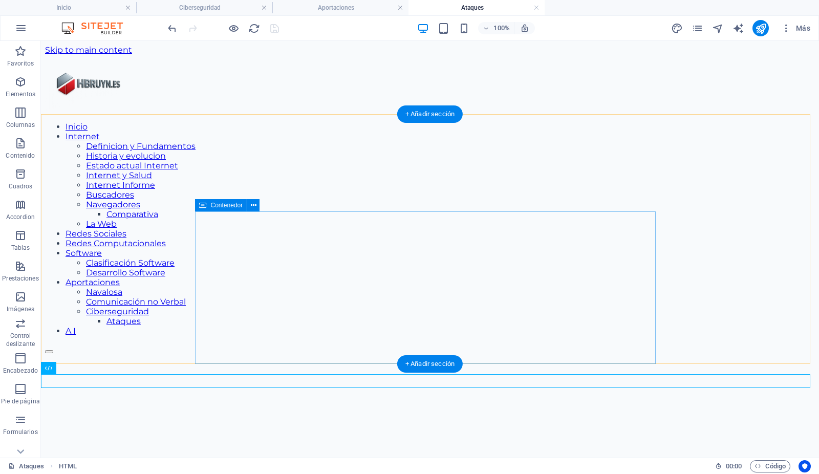
drag, startPoint x: 84, startPoint y: 409, endPoint x: 43, endPoint y: 359, distance: 65.1
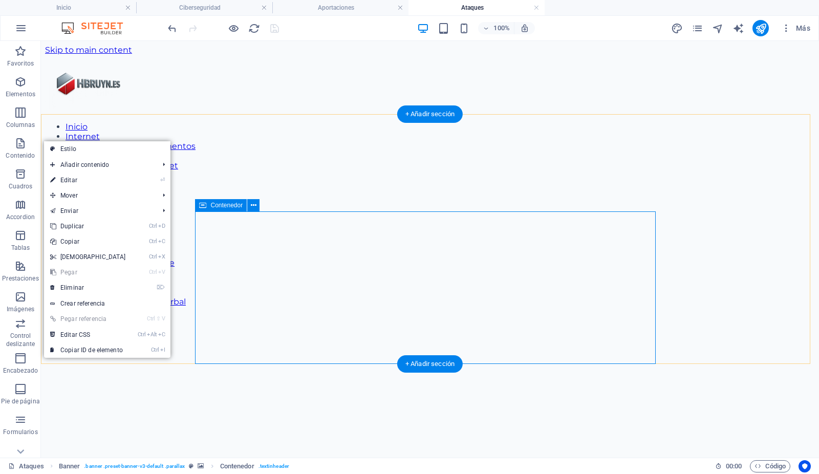
drag, startPoint x: 69, startPoint y: 371, endPoint x: 68, endPoint y: 364, distance: 6.2
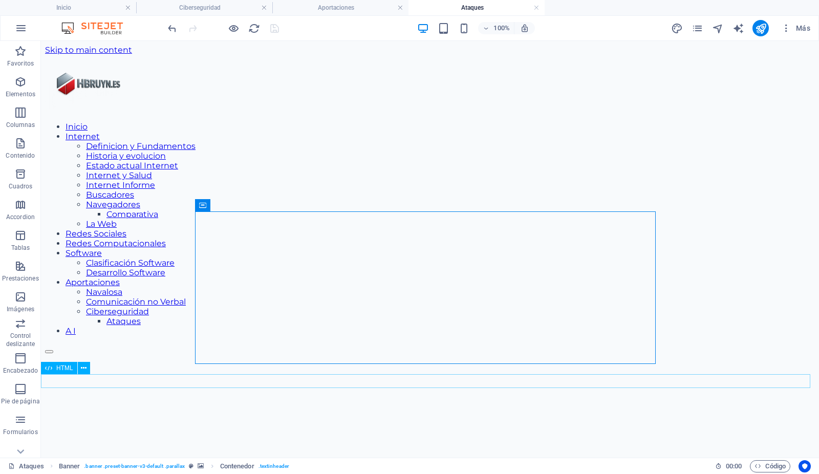
drag, startPoint x: 109, startPoint y: 405, endPoint x: 54, endPoint y: 378, distance: 61.8
click at [61, 362] on div "HTML" at bounding box center [59, 368] width 36 height 12
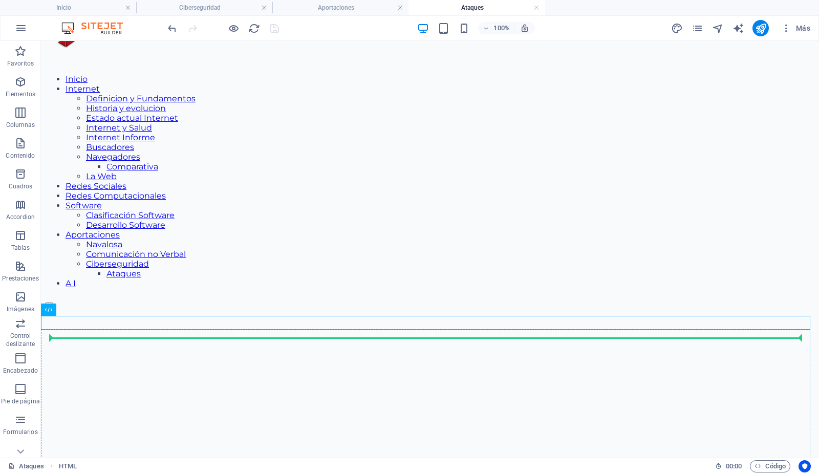
scroll to position [58, 0]
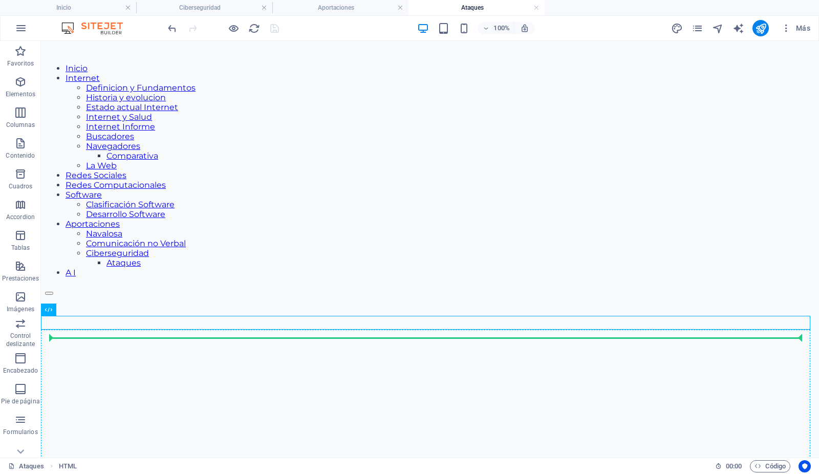
drag, startPoint x: 99, startPoint y: 410, endPoint x: 59, endPoint y: 364, distance: 60.6
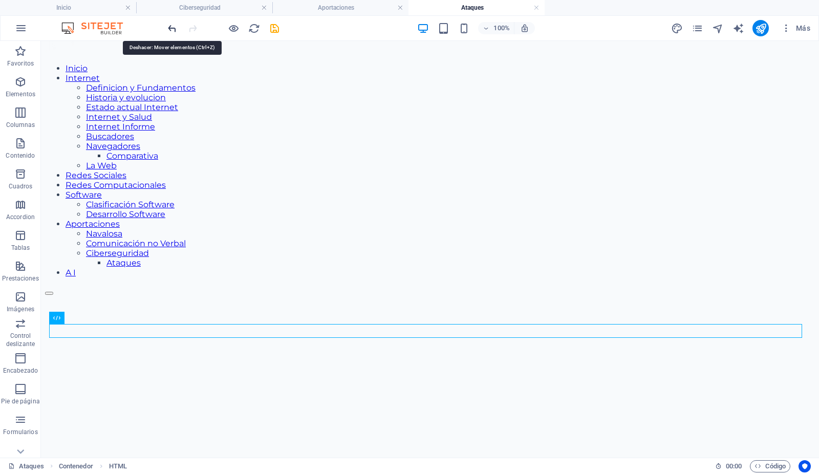
click at [172, 25] on icon "undo" at bounding box center [173, 29] width 12 height 12
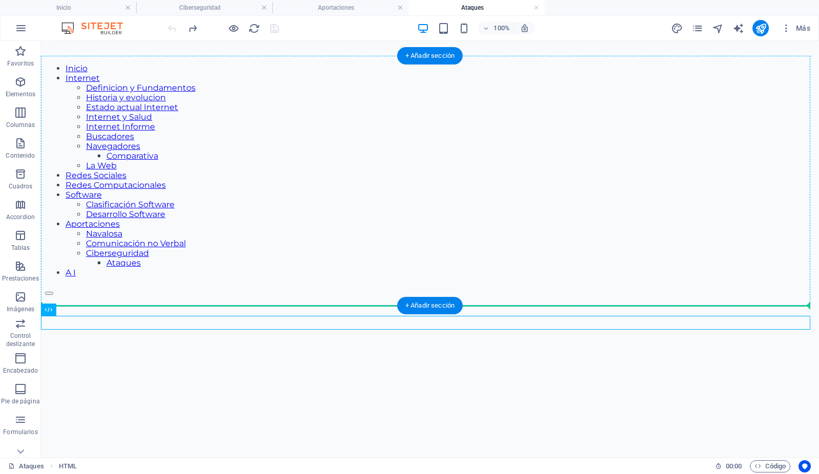
drag, startPoint x: 89, startPoint y: 353, endPoint x: 47, endPoint y: 297, distance: 70.2
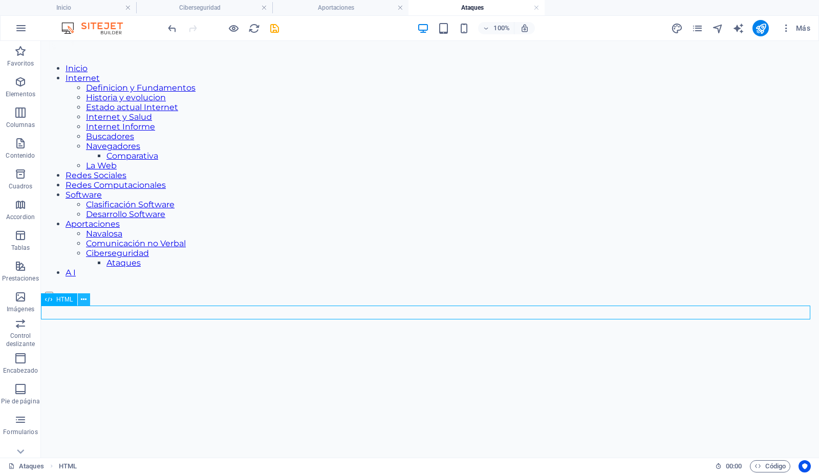
click at [86, 298] on icon at bounding box center [84, 299] width 6 height 11
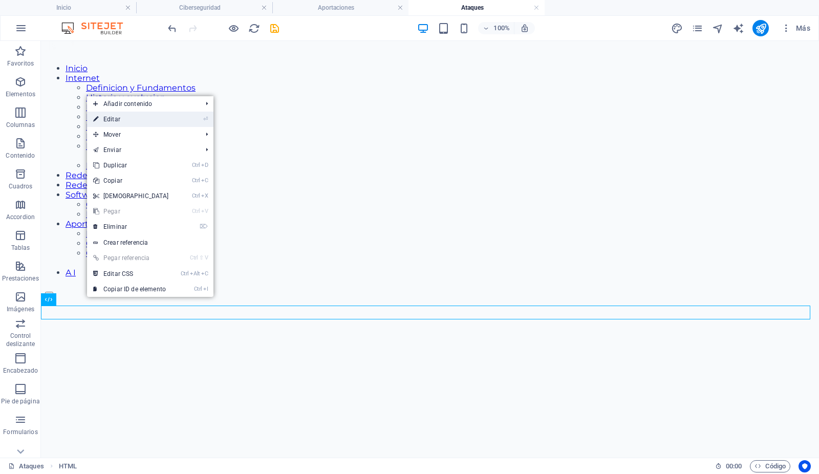
click at [118, 122] on link "⏎ Editar" at bounding box center [131, 119] width 88 height 15
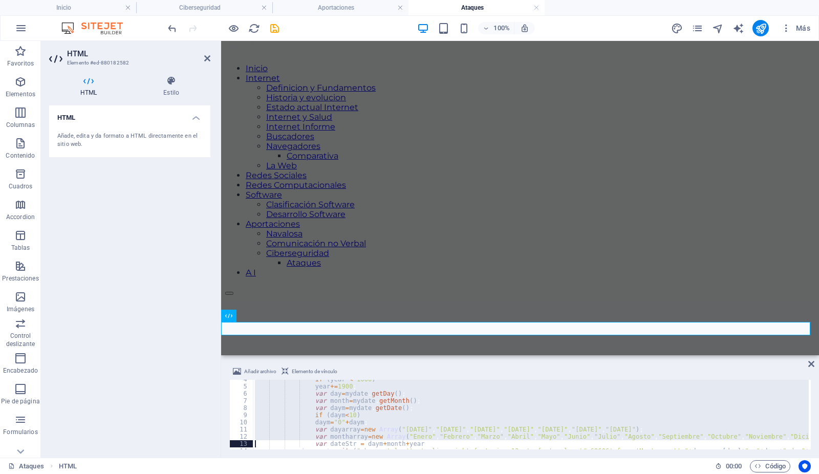
scroll to position [47, 0]
type textarea "</script>"
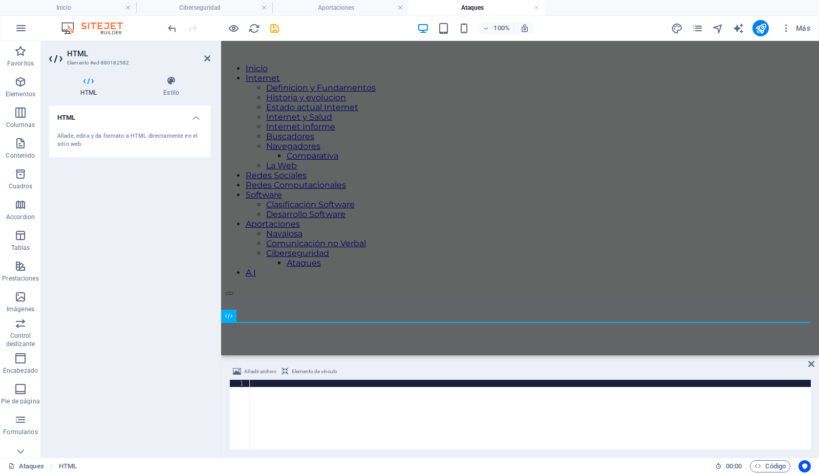
type textarea "</script>"
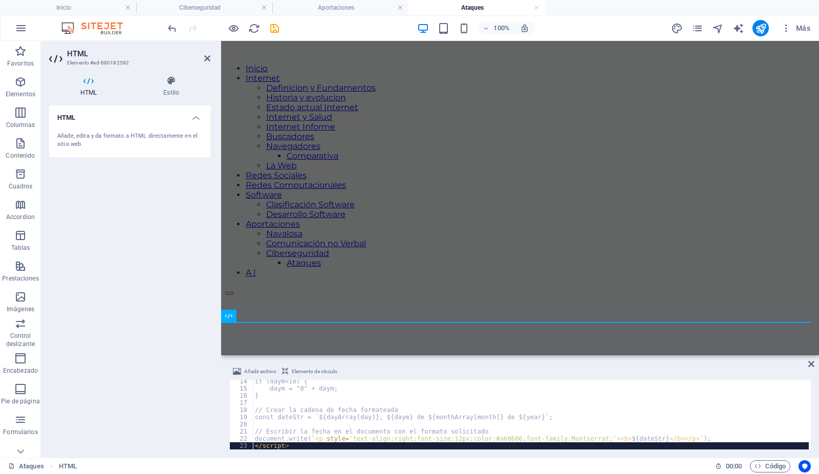
scroll to position [95, 0]
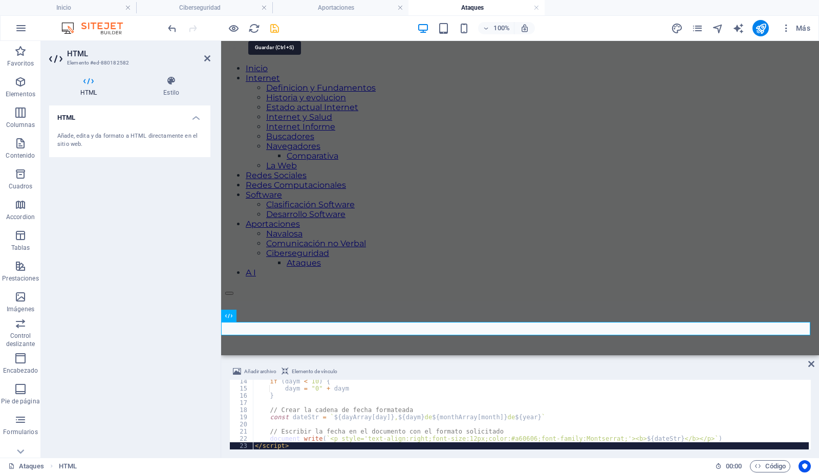
click at [274, 30] on icon "save" at bounding box center [275, 29] width 12 height 12
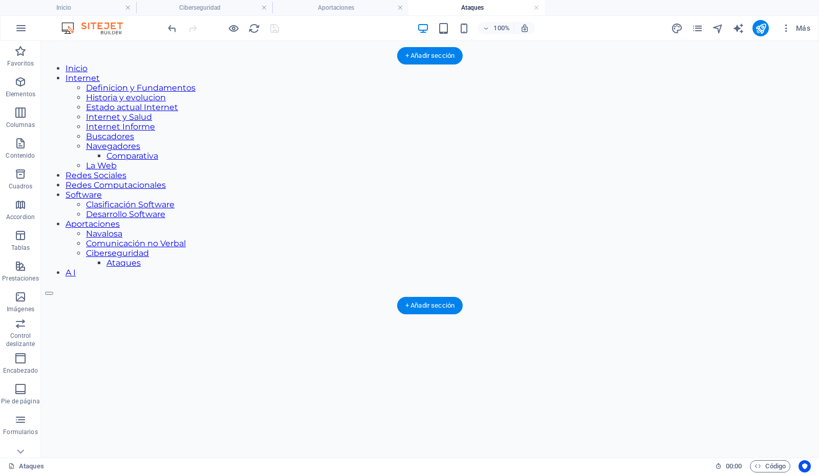
click at [109, 288] on figure at bounding box center [430, 288] width 770 height 0
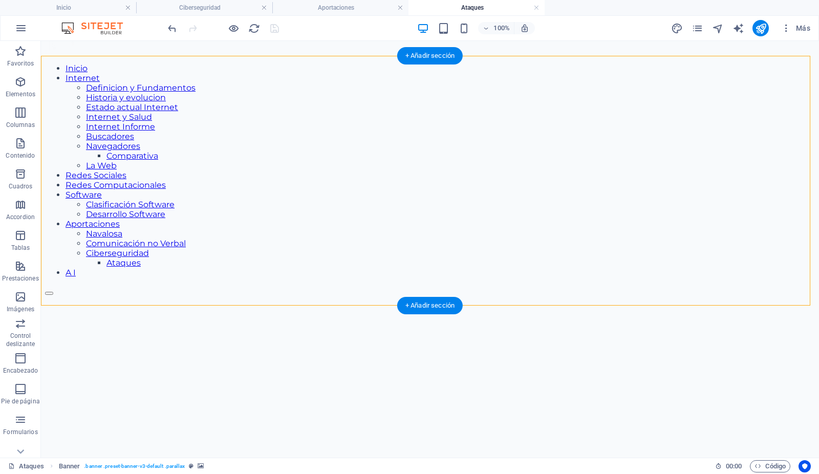
click at [109, 288] on figure at bounding box center [430, 288] width 770 height 0
select select "vh"
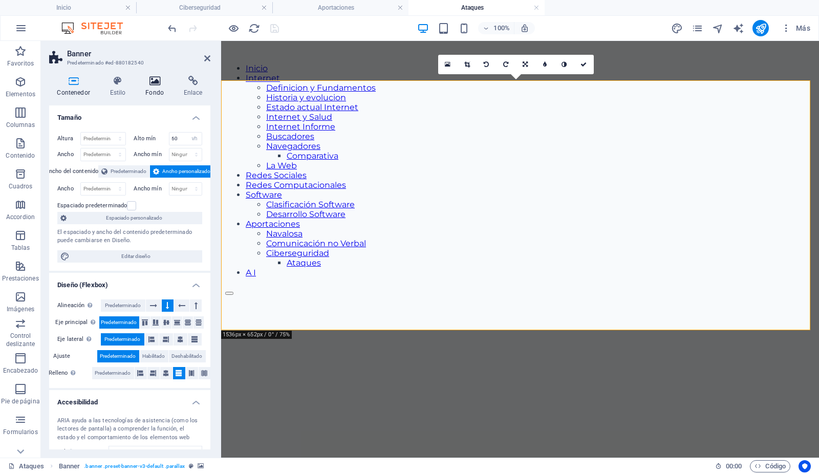
click at [152, 84] on icon at bounding box center [155, 81] width 34 height 10
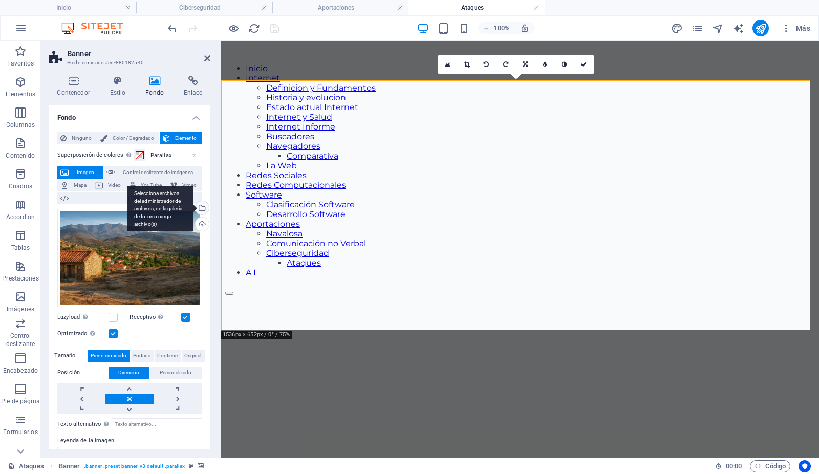
click at [203, 207] on div "Selecciona archivos del administrador de archivos, de la galería de fotos o car…" at bounding box center [200, 208] width 15 height 15
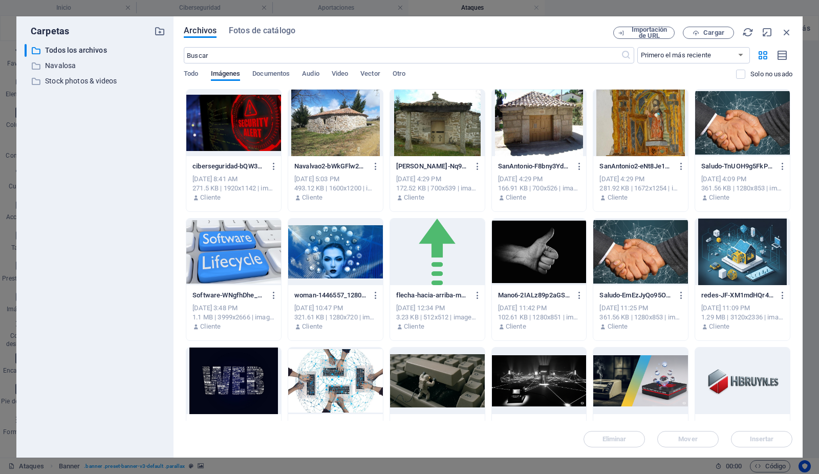
click at [250, 136] on div at bounding box center [233, 123] width 95 height 67
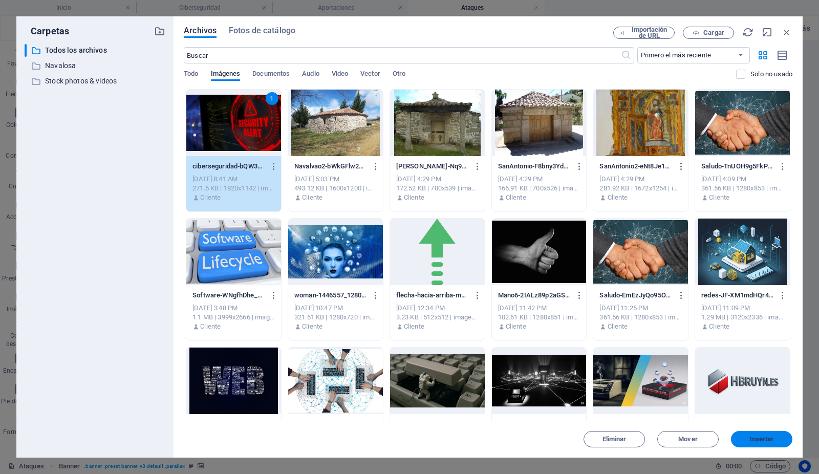
click at [747, 438] on span "Insertar" at bounding box center [761, 439] width 53 height 6
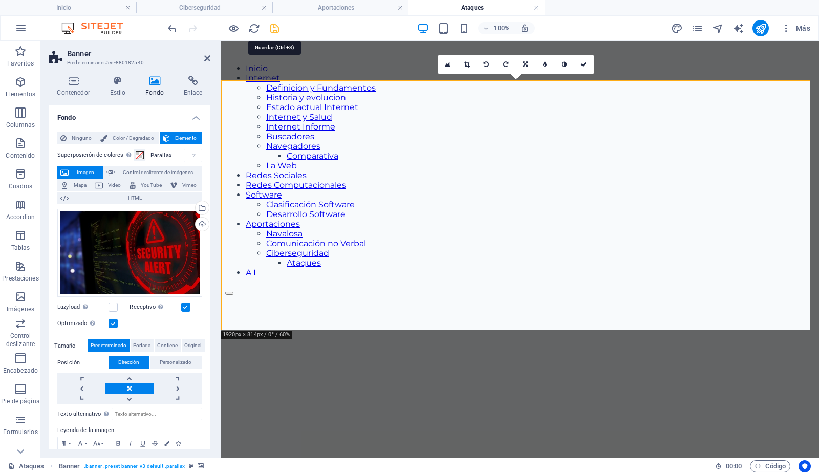
click at [275, 27] on icon "save" at bounding box center [275, 29] width 12 height 12
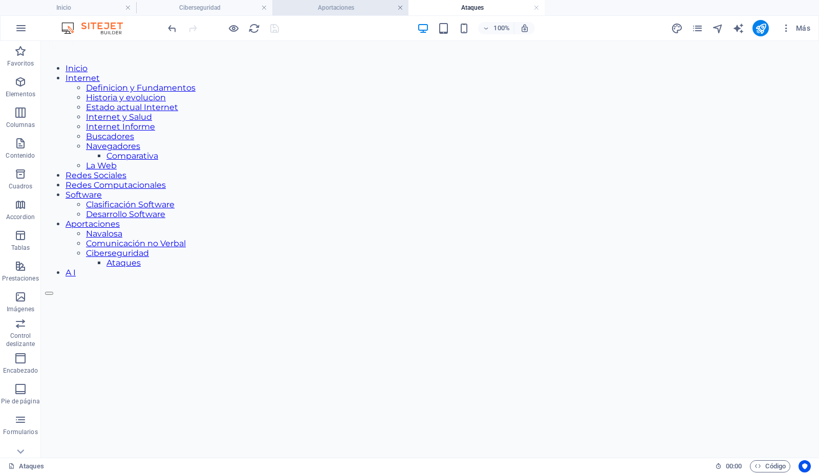
click at [400, 9] on link at bounding box center [400, 8] width 6 height 10
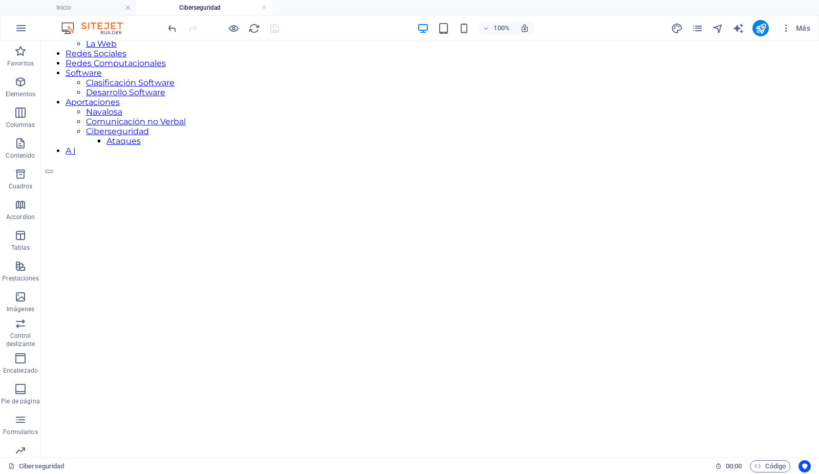
scroll to position [182, 0]
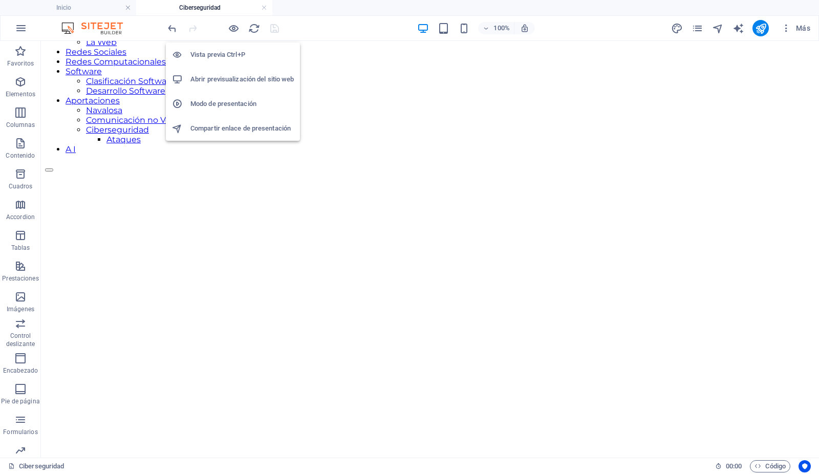
click at [226, 78] on h6 "Abrir previsualización del sitio web" at bounding box center [241, 79] width 103 height 12
